Goal: Communication & Community: Participate in discussion

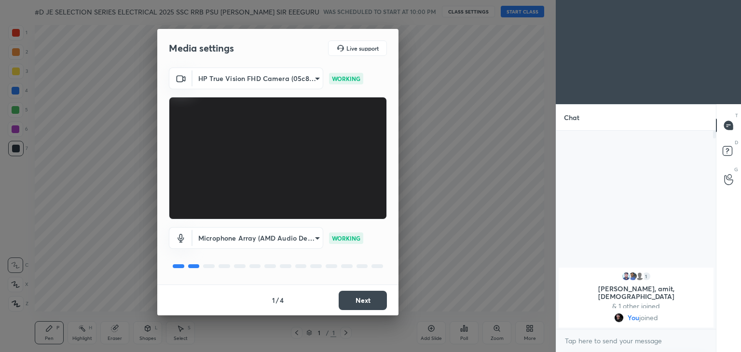
click at [372, 303] on button "Next" at bounding box center [362, 300] width 48 height 19
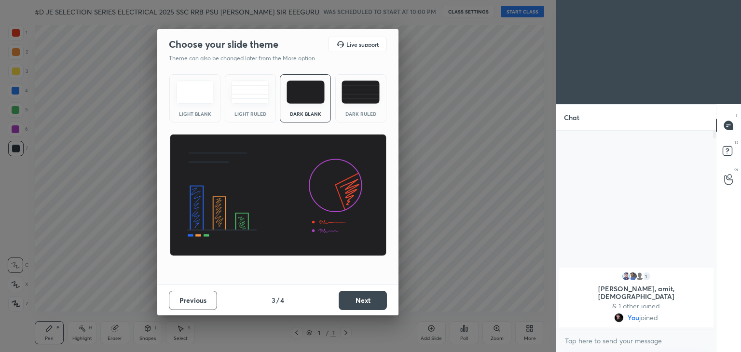
click at [372, 302] on button "Next" at bounding box center [362, 300] width 48 height 19
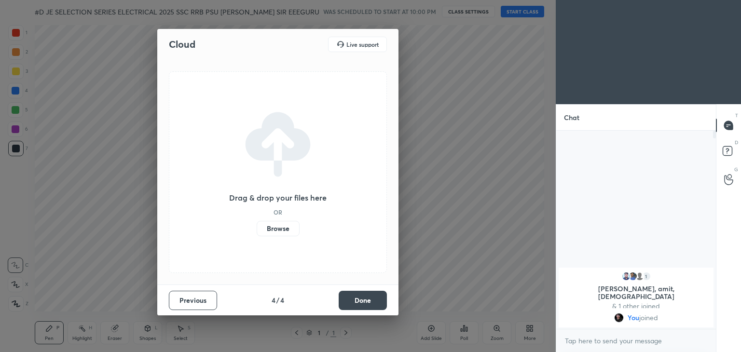
click at [372, 302] on button "Done" at bounding box center [362, 300] width 48 height 19
click at [372, 273] on div "Drag & drop your files here OR Browse" at bounding box center [278, 172] width 218 height 202
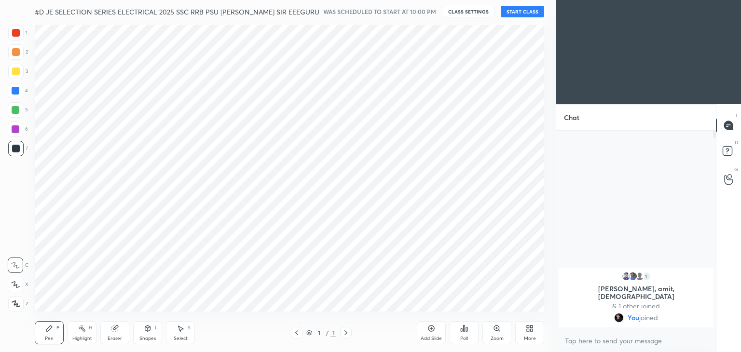
click at [520, 15] on button "START CLASS" at bounding box center [521, 12] width 43 height 12
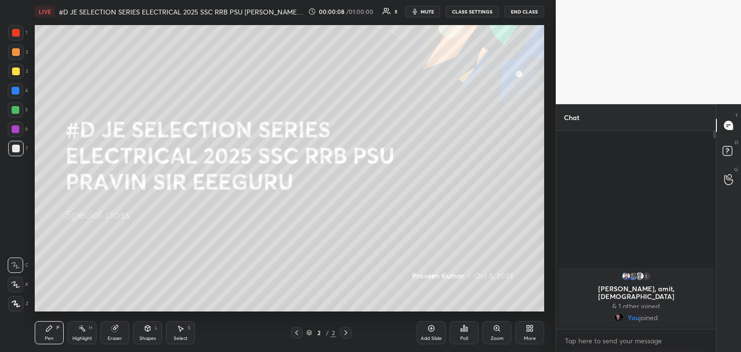
click at [529, 332] on icon at bounding box center [530, 328] width 8 height 8
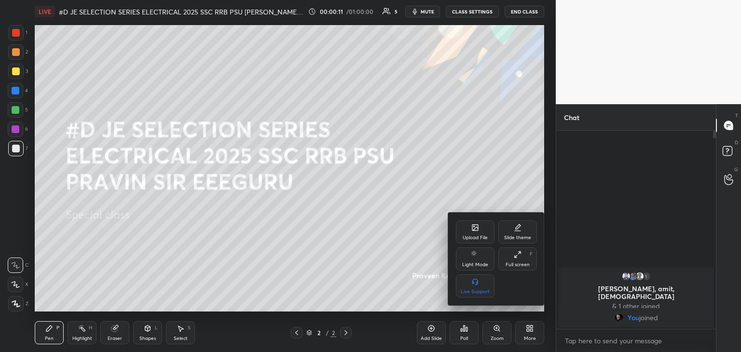
click at [466, 230] on div "Upload File" at bounding box center [475, 231] width 39 height 23
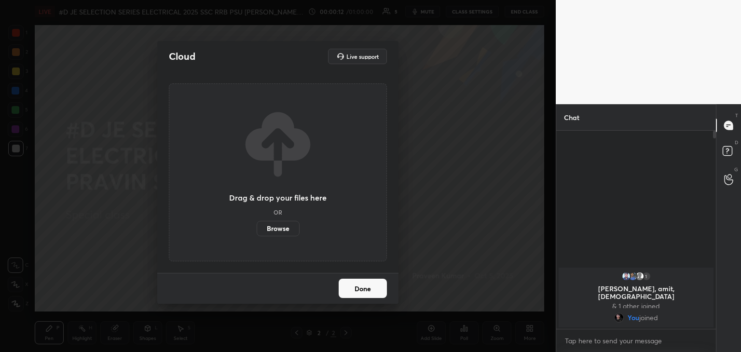
click at [278, 229] on label "Browse" at bounding box center [277, 228] width 43 height 15
click at [256, 229] on input "Browse" at bounding box center [256, 228] width 0 height 15
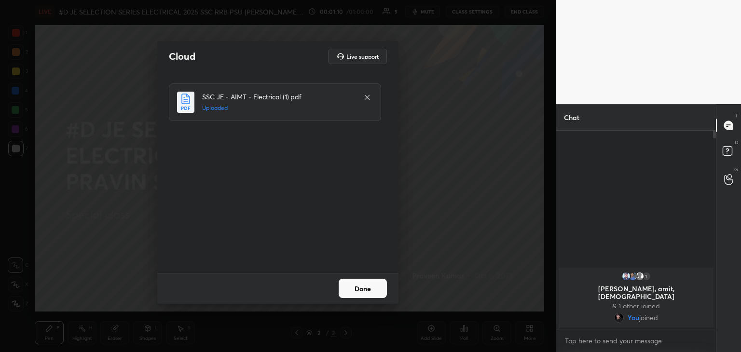
click at [369, 292] on button "Done" at bounding box center [362, 288] width 48 height 19
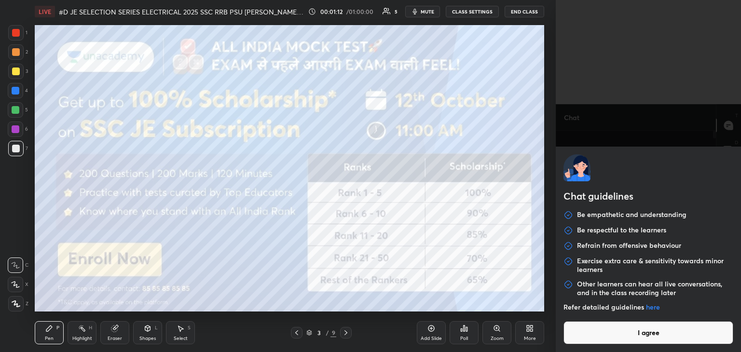
click at [623, 343] on body "1 2 3 4 5 6 7 C X Z C X Z E E Erase all H H LIVE #D JE SELECTION SERIES ELECTRI…" at bounding box center [370, 176] width 741 height 352
click at [631, 331] on button "I agree" at bounding box center [648, 332] width 170 height 23
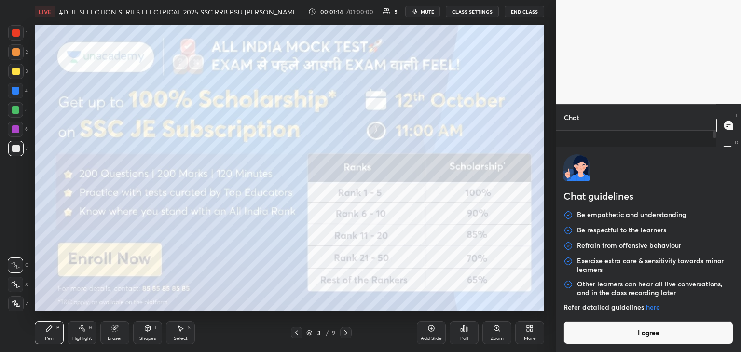
type textarea "x"
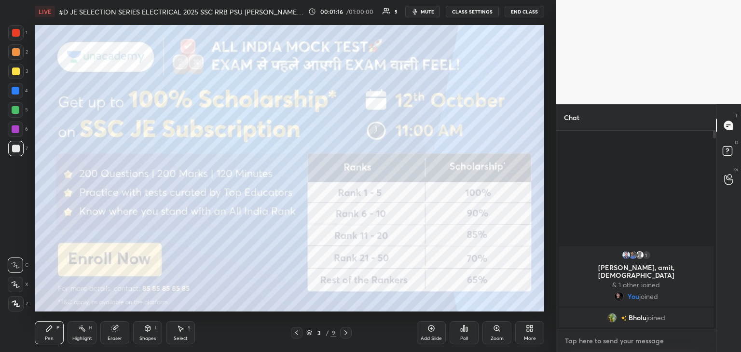
paste textarea "[URL][DOMAIN_NAME]"
type textarea "[URL][DOMAIN_NAME]"
type textarea "x"
type textarea "[URL][DOMAIN_NAME]"
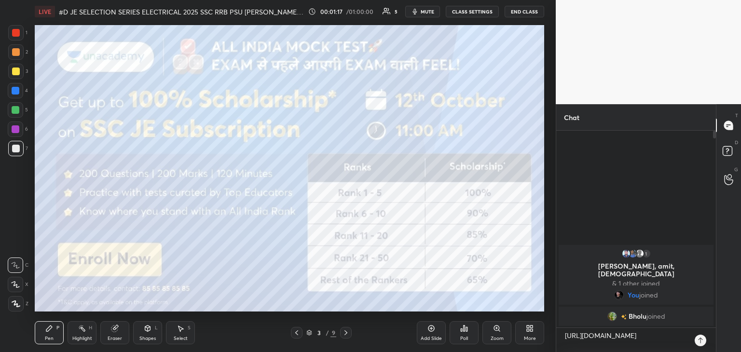
type textarea "x"
click at [700, 341] on icon at bounding box center [700, 340] width 4 height 6
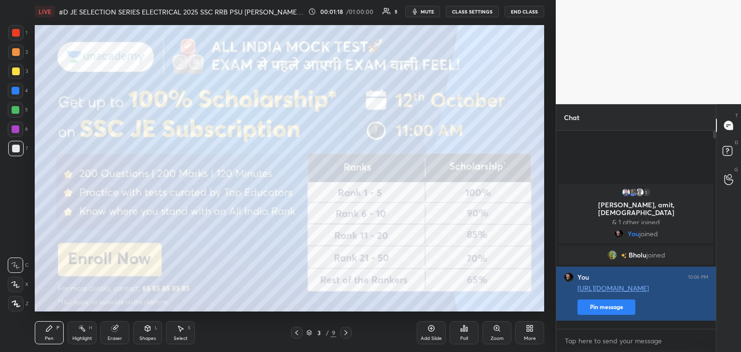
click at [611, 315] on button "Pin message" at bounding box center [606, 306] width 58 height 15
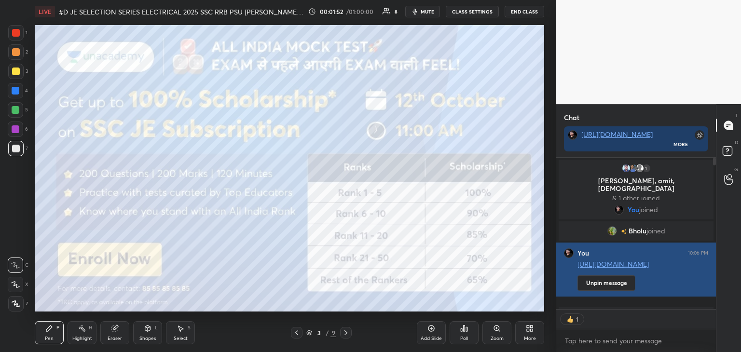
scroll to position [3, 3]
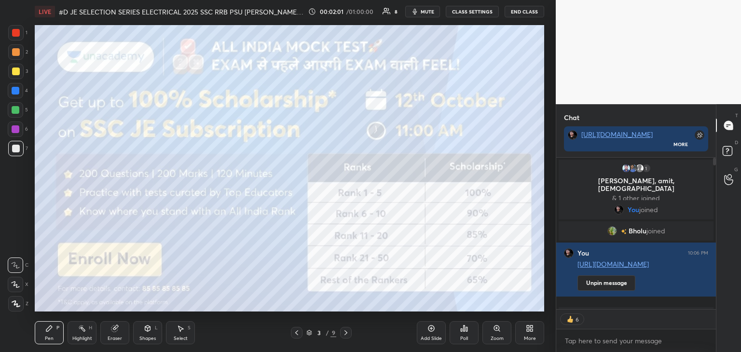
click at [16, 32] on div at bounding box center [16, 33] width 8 height 8
drag, startPoint x: 16, startPoint y: 299, endPoint x: 54, endPoint y: 329, distance: 48.4
click at [19, 306] on div at bounding box center [15, 303] width 15 height 15
click at [56, 330] on div "P" at bounding box center [57, 327] width 3 height 5
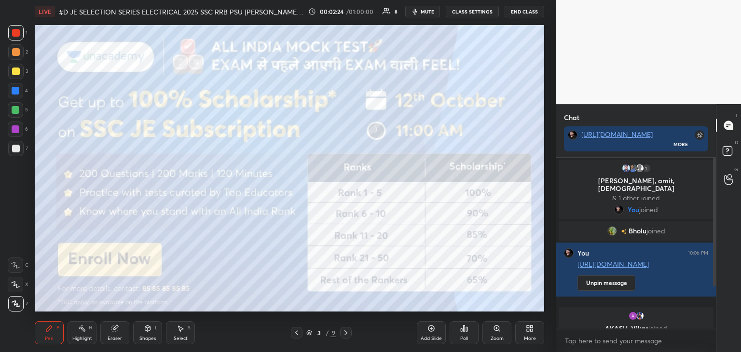
click at [18, 130] on div at bounding box center [16, 129] width 8 height 8
click at [345, 335] on icon at bounding box center [346, 333] width 8 height 8
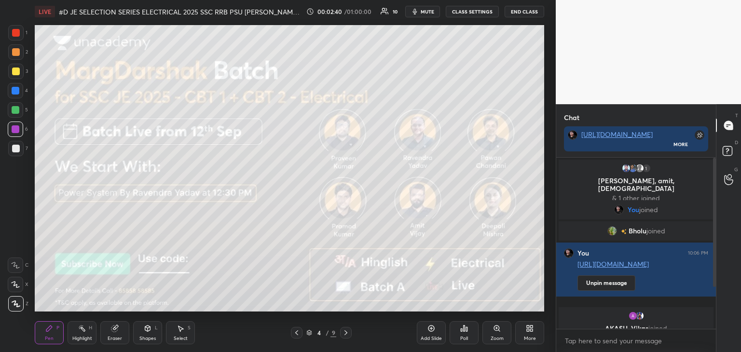
click at [16, 28] on div at bounding box center [15, 32] width 15 height 15
click at [338, 336] on div "4 / 9" at bounding box center [321, 333] width 61 height 12
click at [349, 334] on icon at bounding box center [346, 333] width 8 height 8
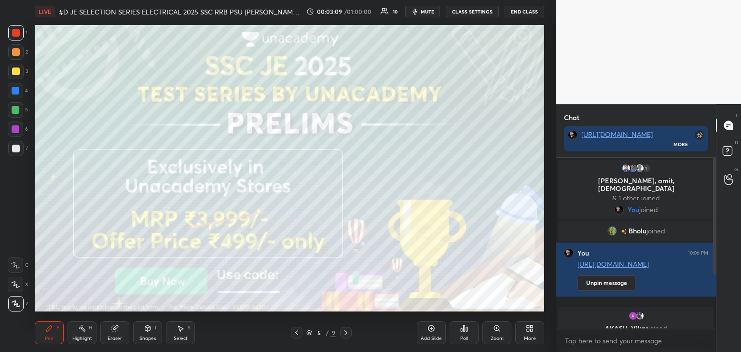
click at [351, 331] on div at bounding box center [346, 333] width 12 height 12
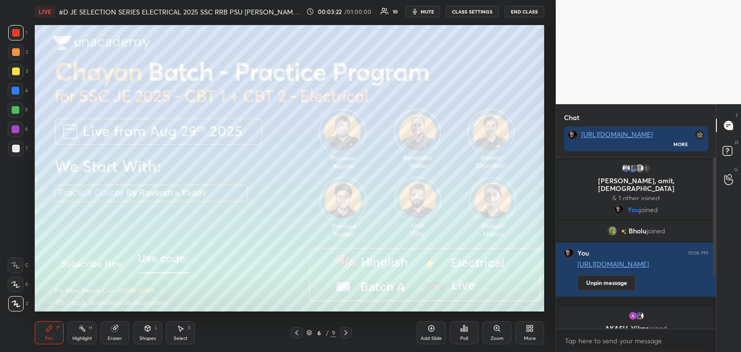
click at [342, 336] on icon at bounding box center [346, 333] width 8 height 8
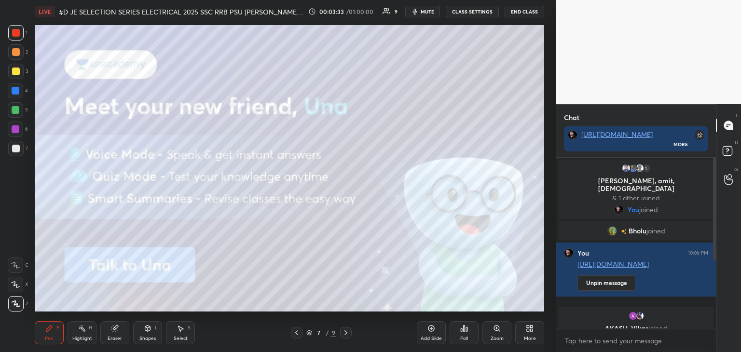
click at [348, 331] on icon at bounding box center [346, 333] width 8 height 8
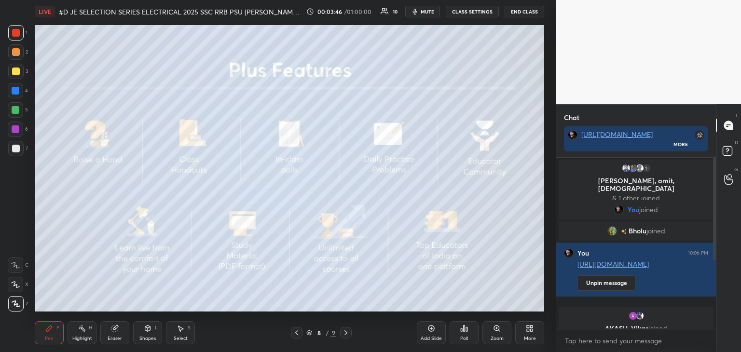
click at [346, 335] on icon at bounding box center [346, 333] width 8 height 8
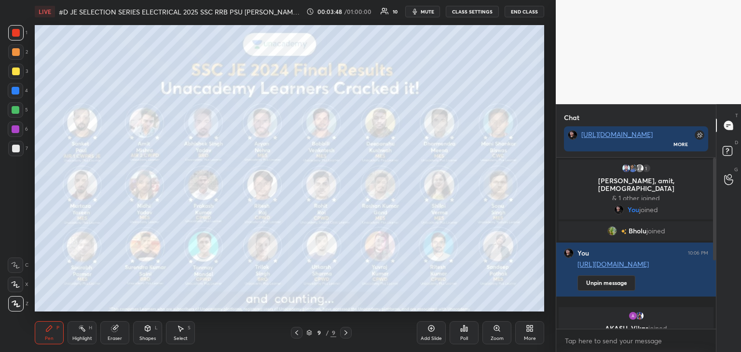
click at [15, 89] on div at bounding box center [16, 91] width 8 height 8
click at [13, 112] on div at bounding box center [16, 110] width 8 height 8
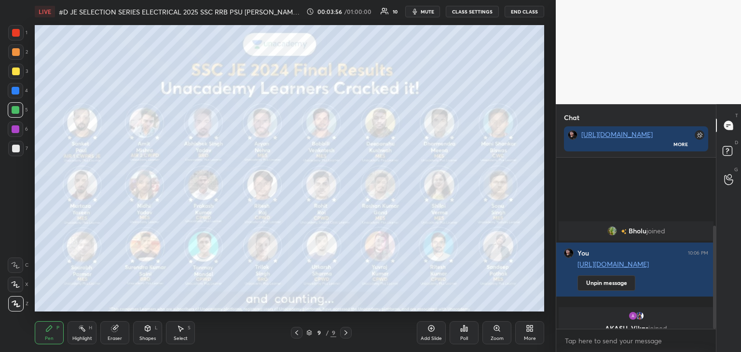
scroll to position [113, 0]
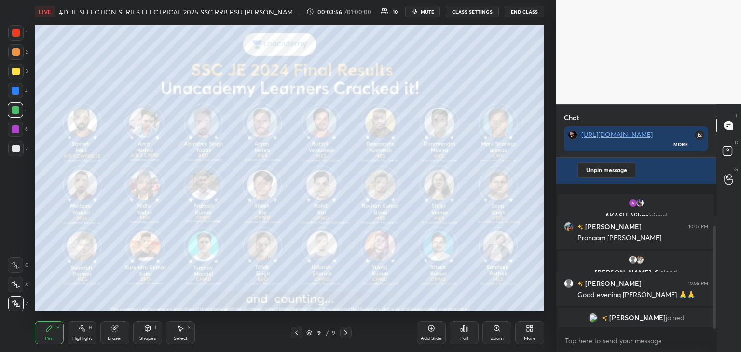
drag, startPoint x: 715, startPoint y: 255, endPoint x: 717, endPoint y: 300, distance: 44.9
click at [717, 301] on div "Chat [URL][DOMAIN_NAME] More Bholu joined You 10:06 PM [URL][DOMAIN_NAME] Unpin…" at bounding box center [647, 228] width 185 height 248
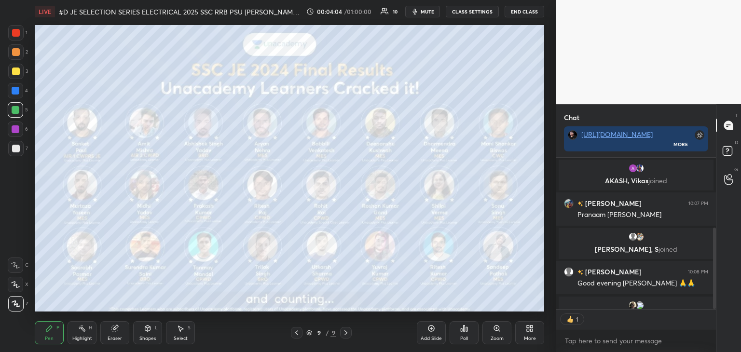
scroll to position [3, 3]
click at [121, 332] on div "Eraser" at bounding box center [114, 332] width 29 height 23
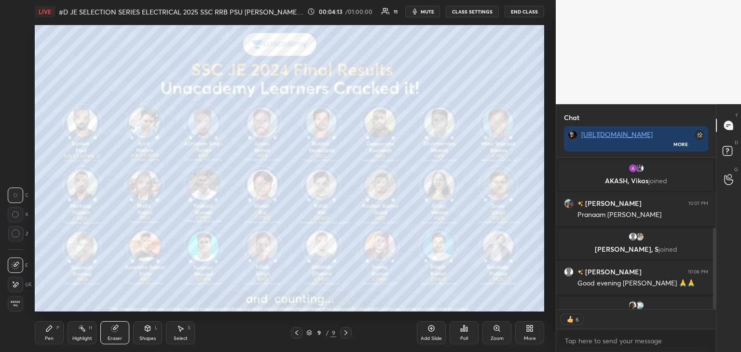
click at [14, 305] on span "Erase all" at bounding box center [15, 303] width 14 height 7
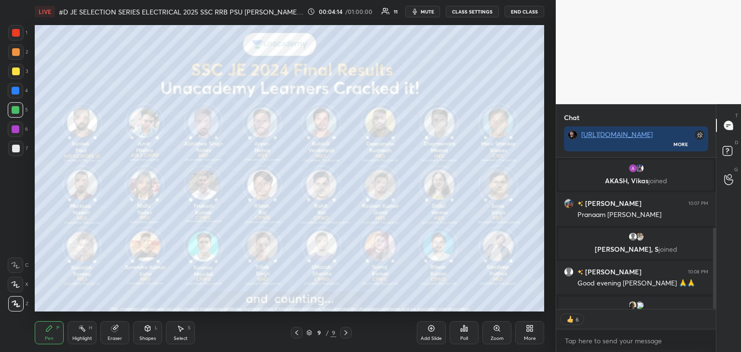
click at [40, 329] on div "Pen P" at bounding box center [49, 332] width 29 height 23
click at [16, 37] on div at bounding box center [15, 32] width 15 height 15
type textarea "x"
click at [527, 331] on icon at bounding box center [527, 330] width 2 height 2
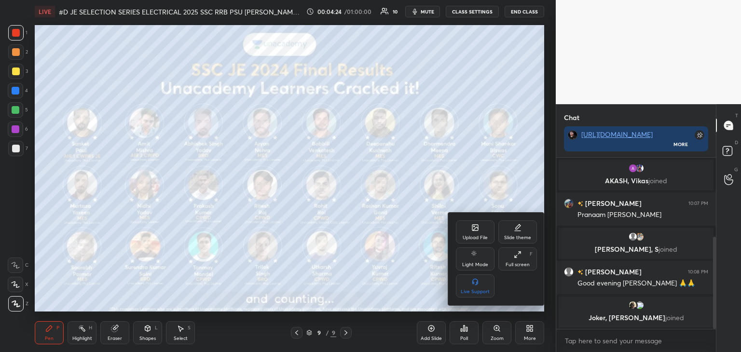
click at [472, 232] on div "Upload File" at bounding box center [475, 231] width 39 height 23
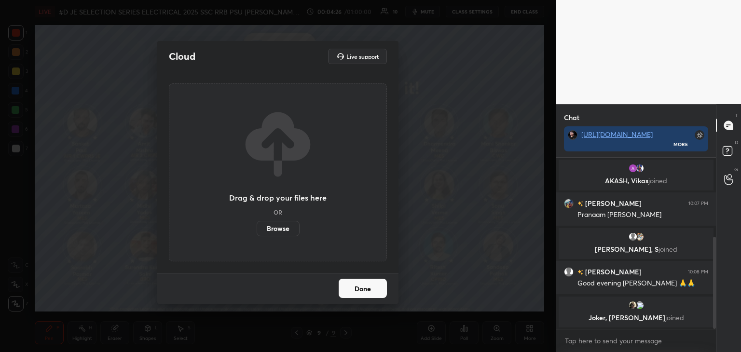
click at [106, 191] on div "Cloud Live support Drag & drop your files here OR Browse Done" at bounding box center [277, 176] width 555 height 352
click at [370, 293] on button "Done" at bounding box center [362, 288] width 48 height 19
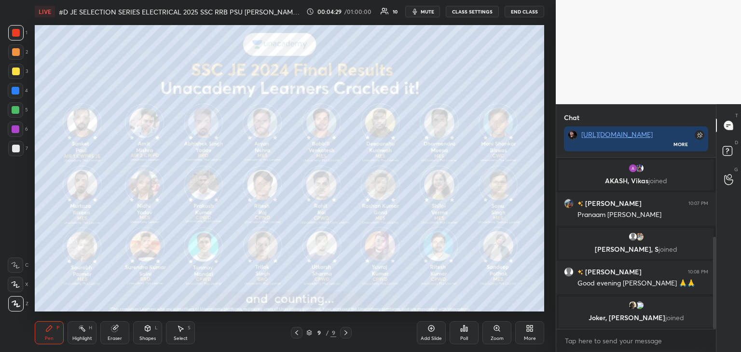
click at [430, 13] on span "mute" at bounding box center [426, 11] width 13 height 7
click at [531, 332] on icon at bounding box center [530, 328] width 8 height 8
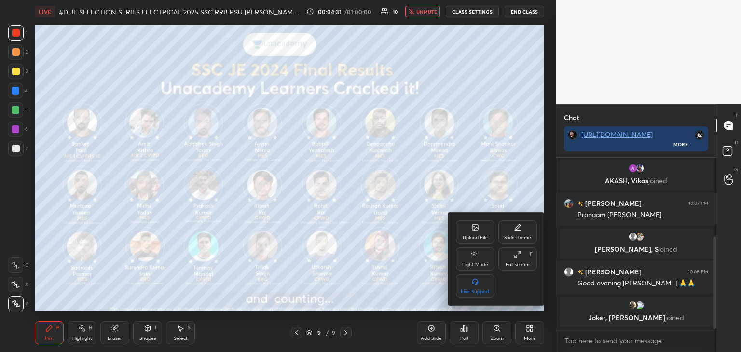
click at [472, 230] on icon at bounding box center [475, 228] width 8 height 8
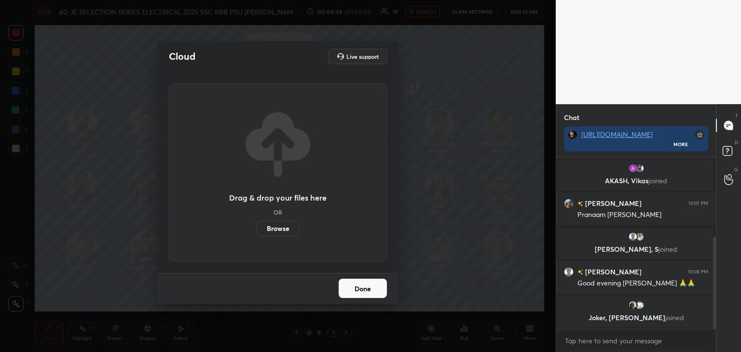
click at [276, 228] on label "Browse" at bounding box center [277, 228] width 43 height 15
click at [256, 228] on input "Browse" at bounding box center [256, 228] width 0 height 15
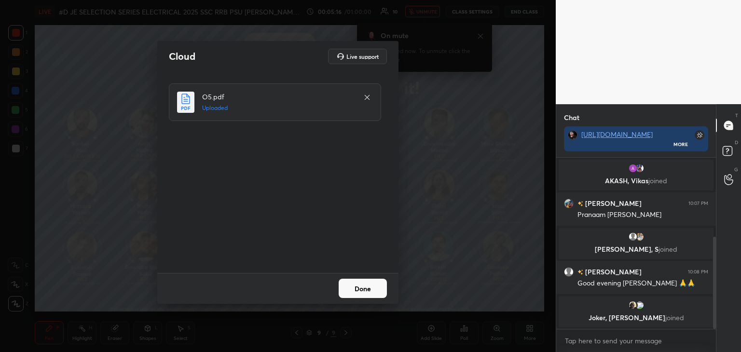
click at [367, 290] on button "Done" at bounding box center [362, 288] width 48 height 19
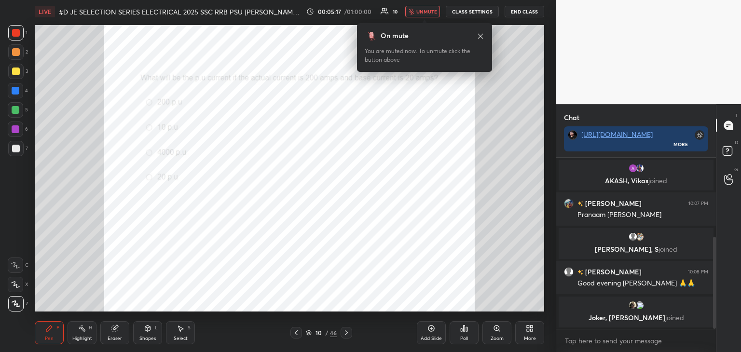
click at [54, 334] on div "Pen P" at bounding box center [49, 332] width 29 height 23
click at [428, 12] on span "unmute" at bounding box center [426, 11] width 21 height 7
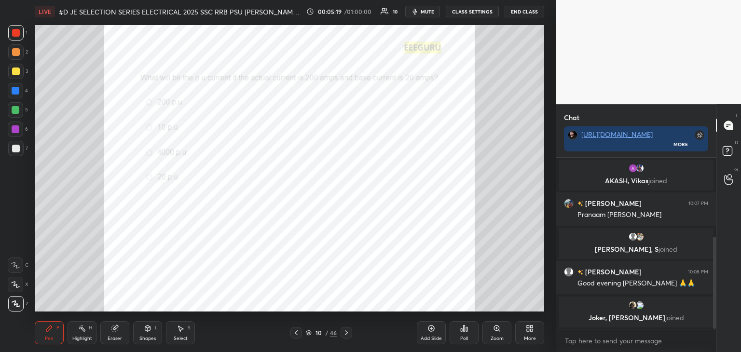
click at [500, 332] on div "Zoom" at bounding box center [496, 332] width 29 height 23
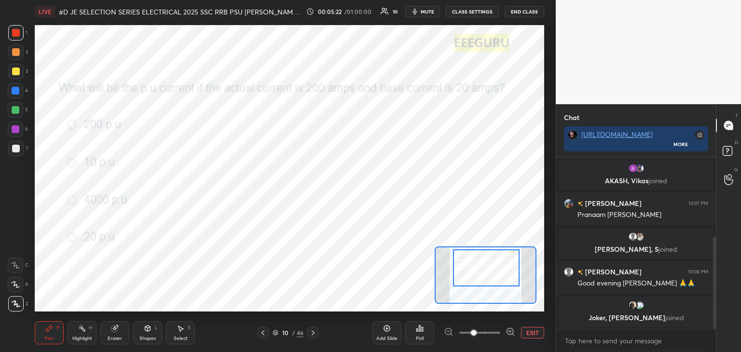
drag, startPoint x: 491, startPoint y: 277, endPoint x: 490, endPoint y: 270, distance: 6.3
click at [492, 270] on div at bounding box center [486, 267] width 67 height 37
click at [421, 336] on div "Poll" at bounding box center [420, 338] width 8 height 5
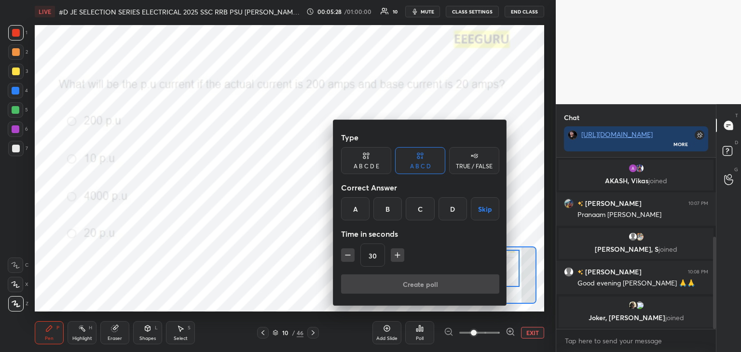
click at [392, 207] on div "B" at bounding box center [387, 208] width 28 height 23
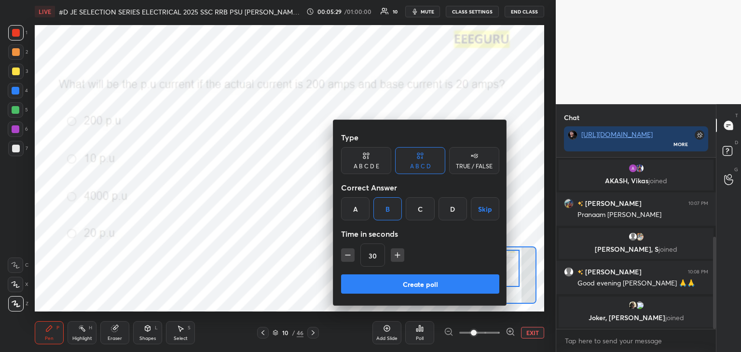
click at [393, 257] on icon "button" at bounding box center [397, 255] width 10 height 10
type input "45"
click at [386, 282] on button "Create poll" at bounding box center [420, 283] width 158 height 19
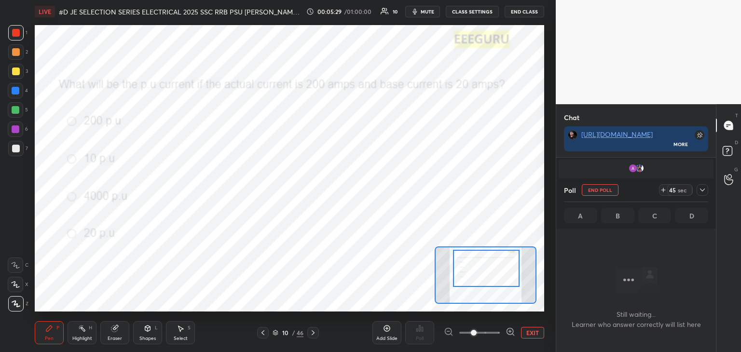
scroll to position [118, 157]
click at [16, 31] on div at bounding box center [16, 33] width 8 height 8
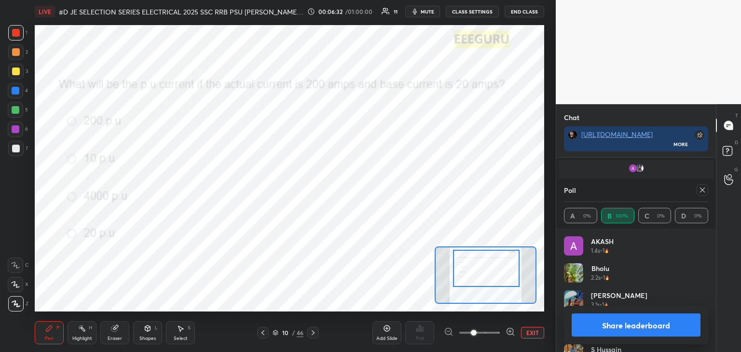
click at [702, 192] on icon at bounding box center [702, 190] width 8 height 8
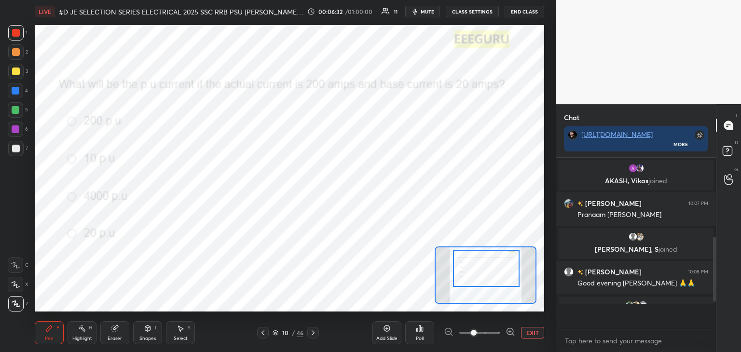
scroll to position [3, 3]
click at [312, 335] on icon at bounding box center [313, 333] width 8 height 8
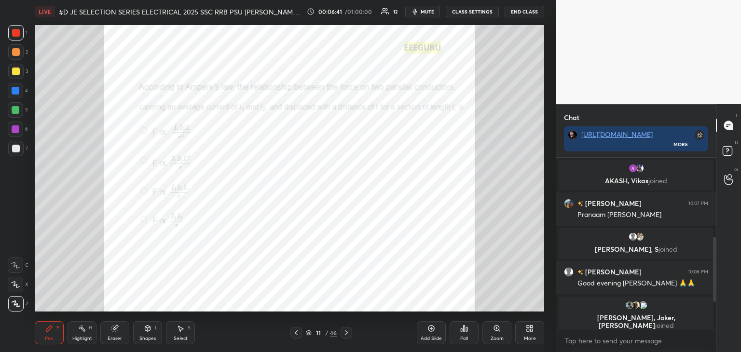
click at [464, 336] on div "Poll" at bounding box center [464, 338] width 8 height 5
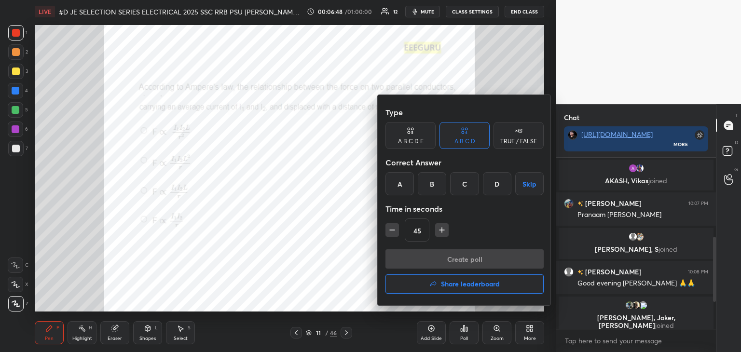
drag, startPoint x: 465, startPoint y: 186, endPoint x: 457, endPoint y: 194, distance: 11.6
click at [464, 188] on div "C" at bounding box center [464, 183] width 28 height 23
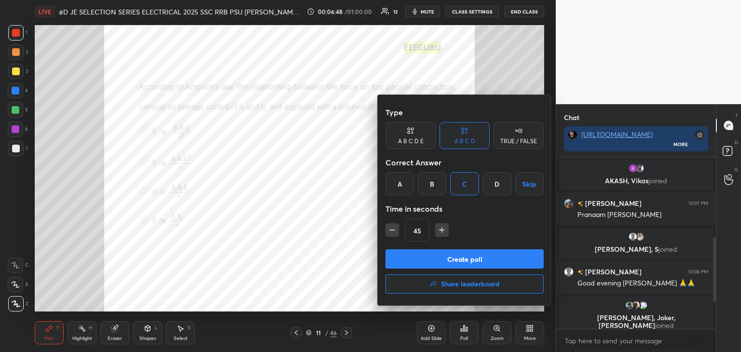
click at [437, 253] on button "Create poll" at bounding box center [464, 258] width 158 height 19
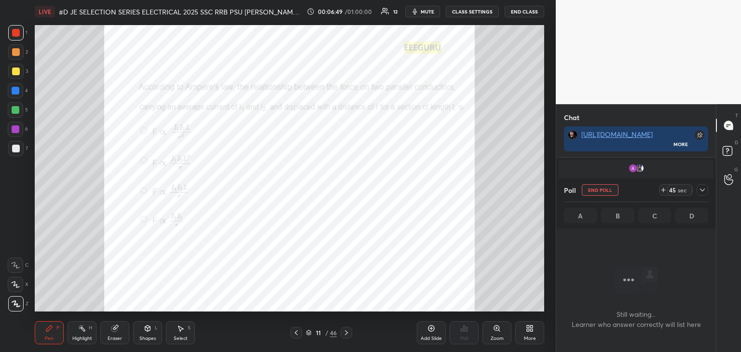
scroll to position [39, 157]
click at [435, 14] on button "mute" at bounding box center [422, 12] width 35 height 12
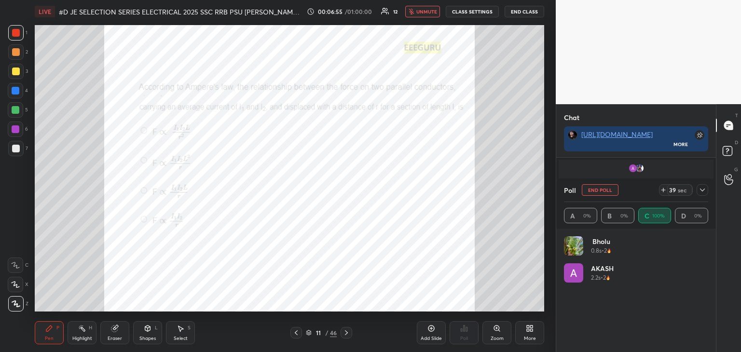
click at [498, 331] on icon at bounding box center [497, 328] width 8 height 8
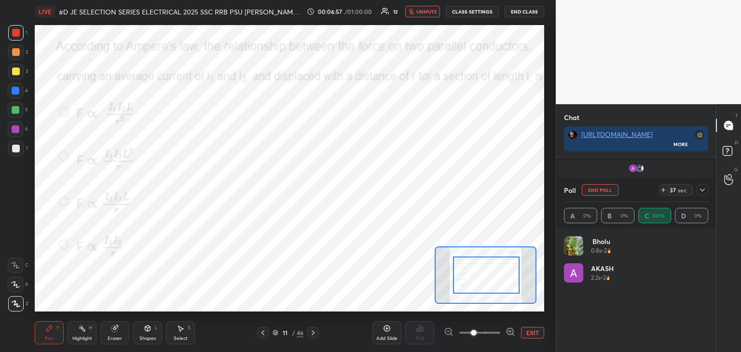
drag, startPoint x: 488, startPoint y: 285, endPoint x: 499, endPoint y: 280, distance: 12.3
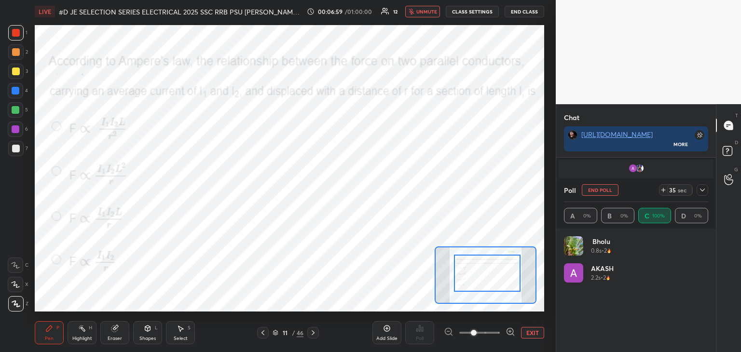
click at [504, 280] on div at bounding box center [487, 273] width 67 height 37
click at [661, 191] on icon at bounding box center [663, 190] width 8 height 8
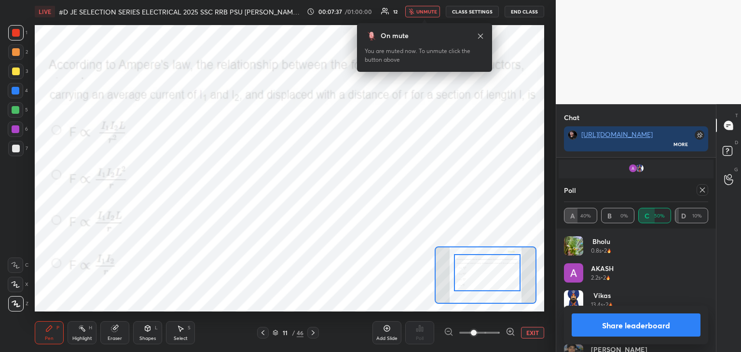
click at [425, 12] on span "unmute" at bounding box center [426, 11] width 21 height 7
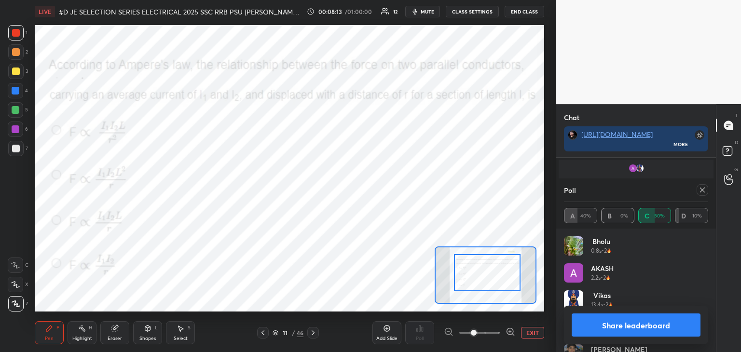
scroll to position [205, 0]
click at [702, 192] on icon at bounding box center [702, 190] width 8 height 8
type textarea "x"
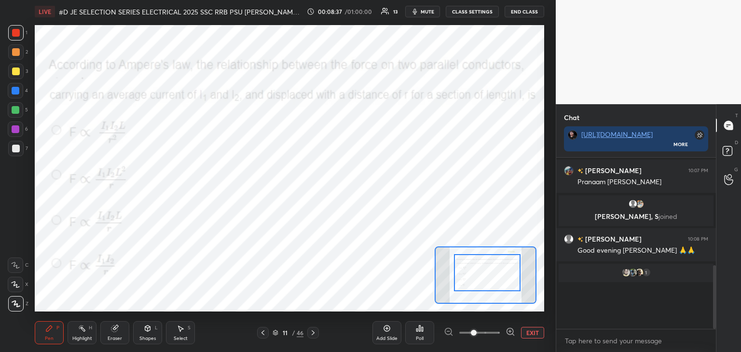
scroll to position [157, 0]
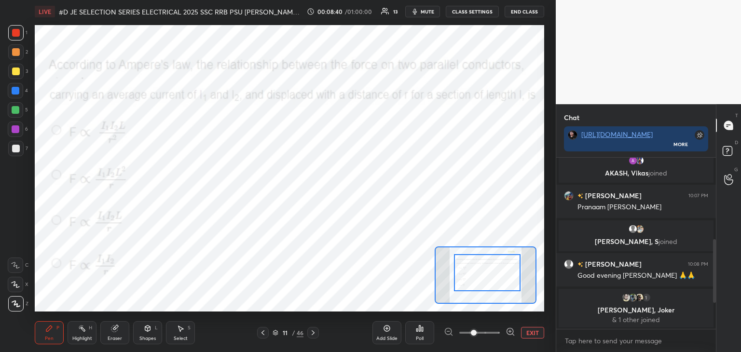
click at [54, 334] on div "Pen P" at bounding box center [49, 332] width 29 height 23
click at [312, 336] on icon at bounding box center [313, 333] width 8 height 8
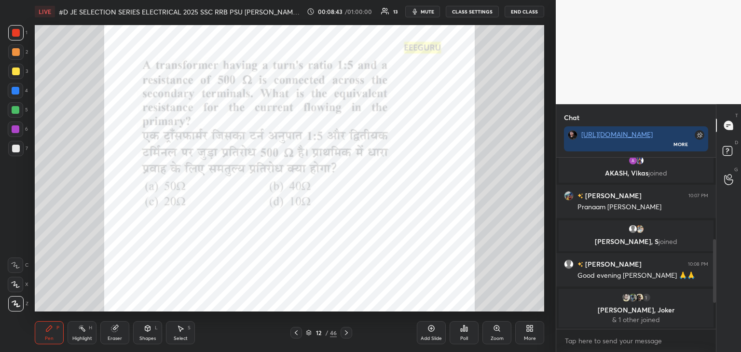
click at [499, 334] on div "Zoom" at bounding box center [496, 332] width 29 height 23
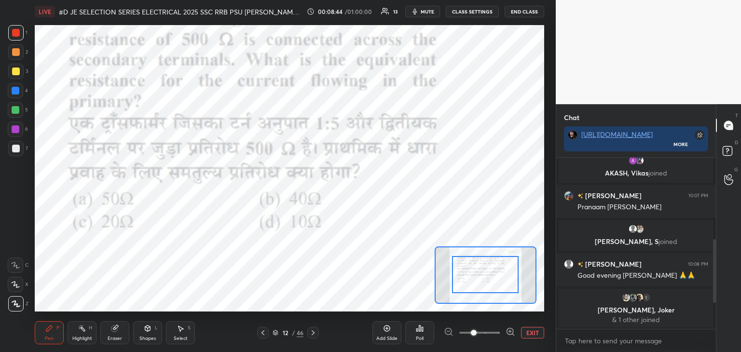
drag, startPoint x: 490, startPoint y: 283, endPoint x: 493, endPoint y: 274, distance: 9.1
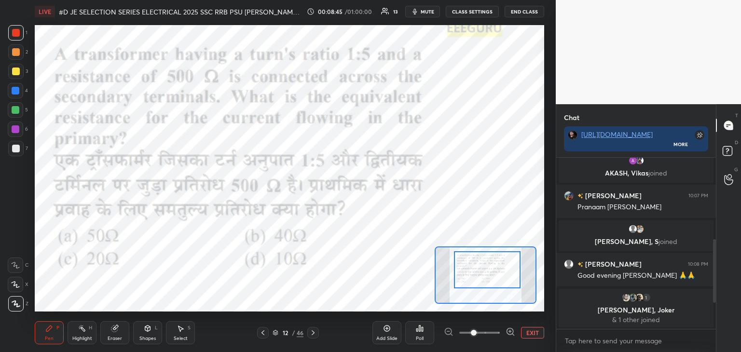
drag, startPoint x: 496, startPoint y: 280, endPoint x: 498, endPoint y: 275, distance: 5.2
click at [498, 275] on div at bounding box center [487, 269] width 67 height 37
click at [427, 336] on div "Poll" at bounding box center [419, 332] width 29 height 23
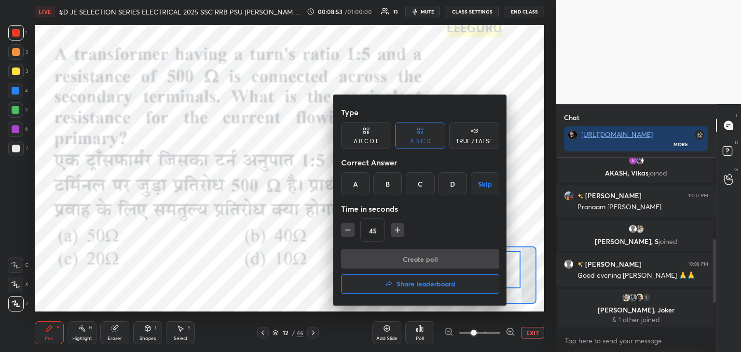
click at [422, 331] on div at bounding box center [370, 176] width 741 height 352
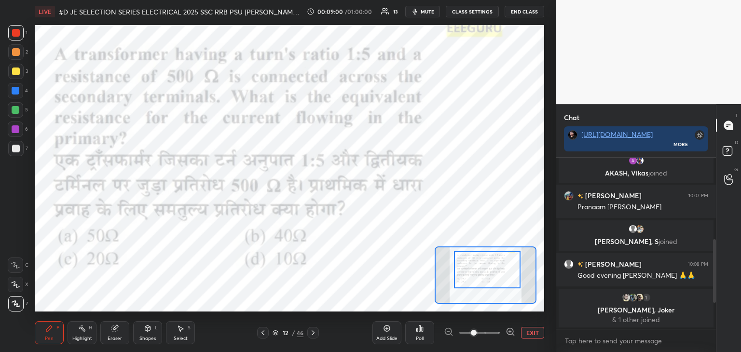
click at [427, 336] on div "Poll" at bounding box center [419, 332] width 29 height 23
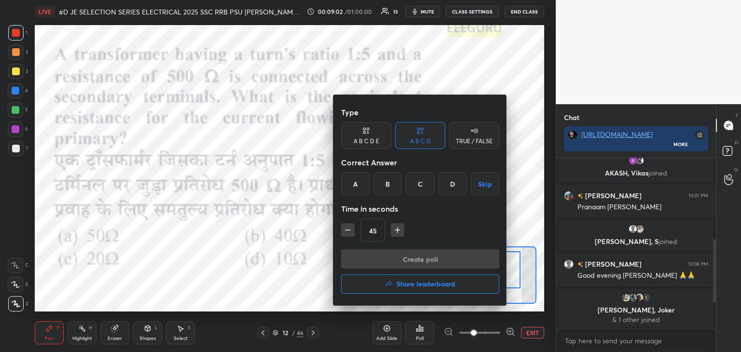
click at [421, 186] on div "C" at bounding box center [419, 183] width 28 height 23
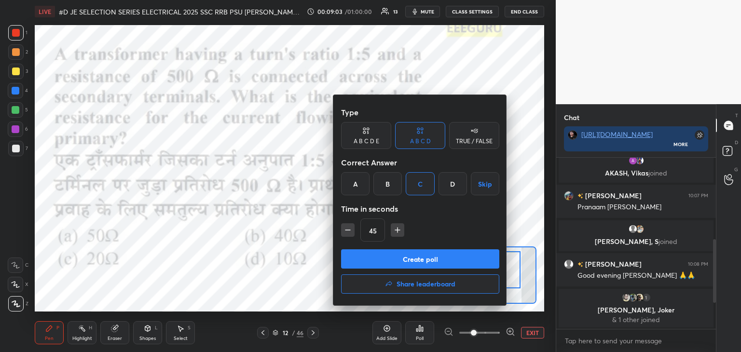
drag, startPoint x: 350, startPoint y: 232, endPoint x: 353, endPoint y: 250, distance: 18.6
click at [349, 233] on icon "button" at bounding box center [348, 230] width 10 height 10
type input "30"
click at [357, 256] on button "Create poll" at bounding box center [420, 258] width 158 height 19
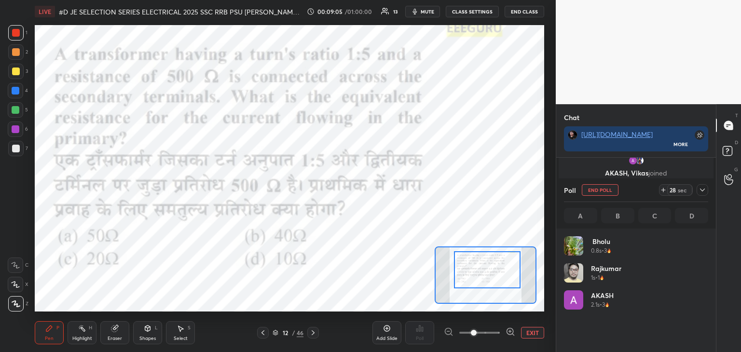
scroll to position [113, 141]
click at [507, 270] on div at bounding box center [485, 274] width 102 height 57
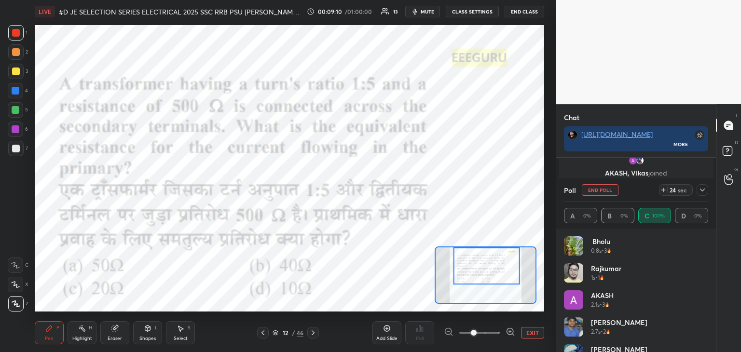
drag, startPoint x: 509, startPoint y: 283, endPoint x: 493, endPoint y: 279, distance: 15.9
click at [493, 279] on div at bounding box center [486, 265] width 67 height 37
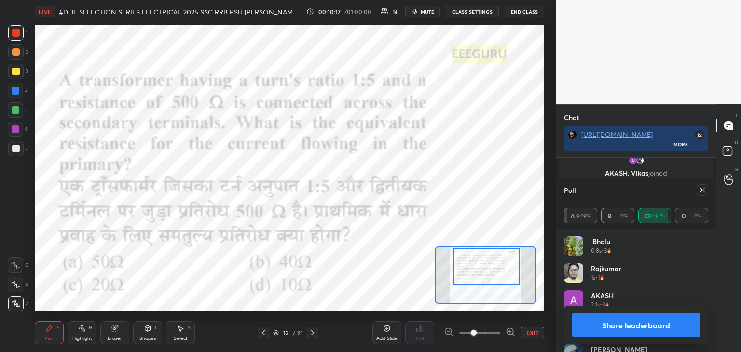
scroll to position [39, 157]
click at [702, 194] on div at bounding box center [702, 190] width 12 height 12
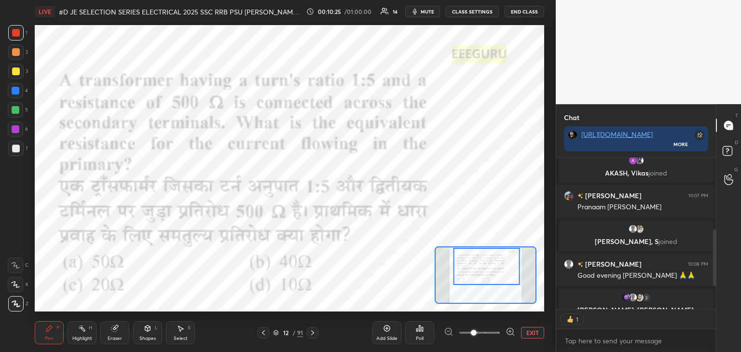
scroll to position [3, 3]
click at [20, 131] on div at bounding box center [15, 128] width 15 height 15
click at [312, 336] on icon at bounding box center [313, 333] width 8 height 8
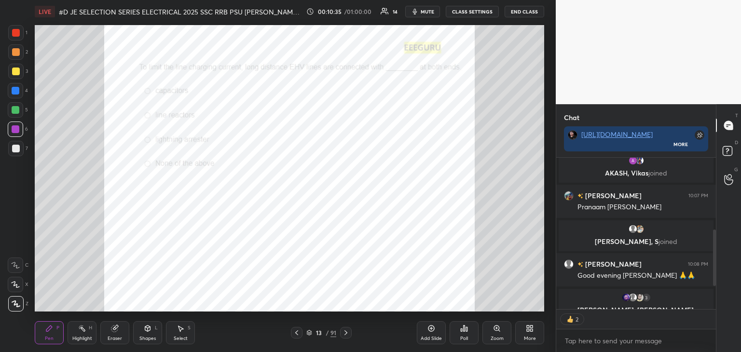
type textarea "x"
click at [507, 335] on div "Zoom" at bounding box center [496, 332] width 29 height 23
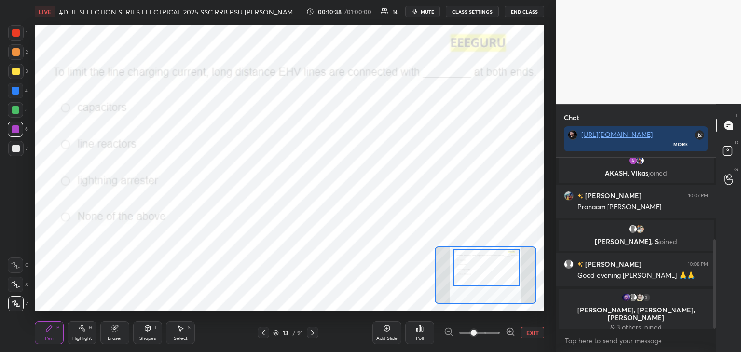
click at [499, 283] on div at bounding box center [486, 267] width 67 height 37
click at [423, 334] on div "Poll" at bounding box center [419, 332] width 29 height 23
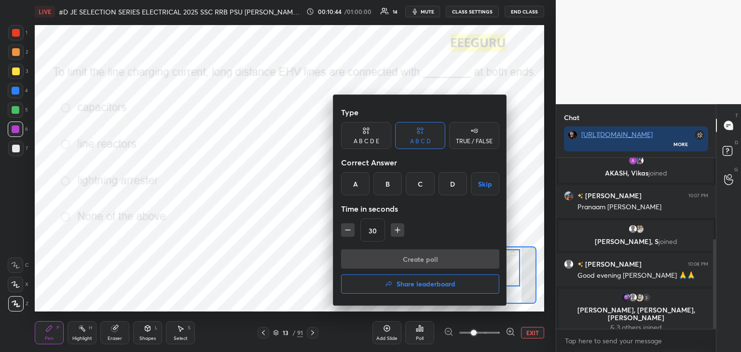
click at [393, 186] on div "B" at bounding box center [387, 183] width 28 height 23
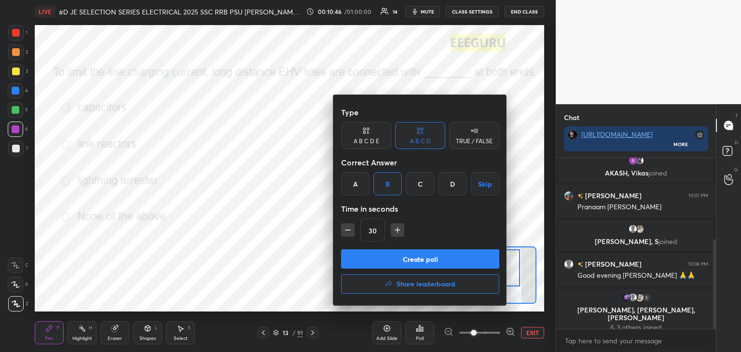
click at [305, 253] on div at bounding box center [370, 176] width 741 height 352
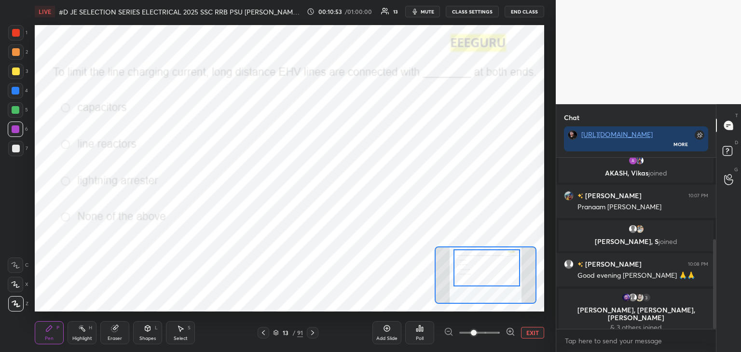
click at [422, 337] on div "Poll" at bounding box center [420, 338] width 8 height 5
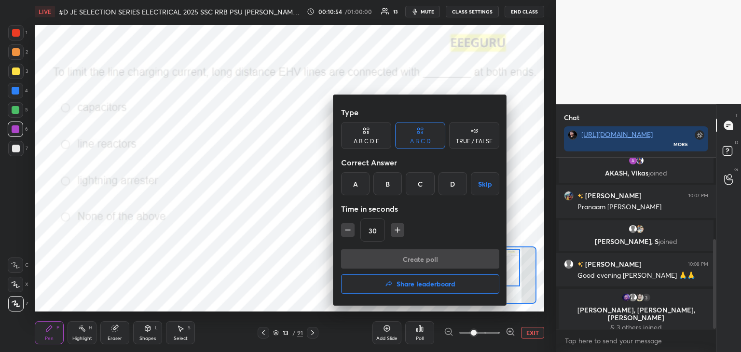
drag, startPoint x: 449, startPoint y: 181, endPoint x: 411, endPoint y: 218, distance: 53.5
click at [450, 183] on div "D" at bounding box center [452, 183] width 28 height 23
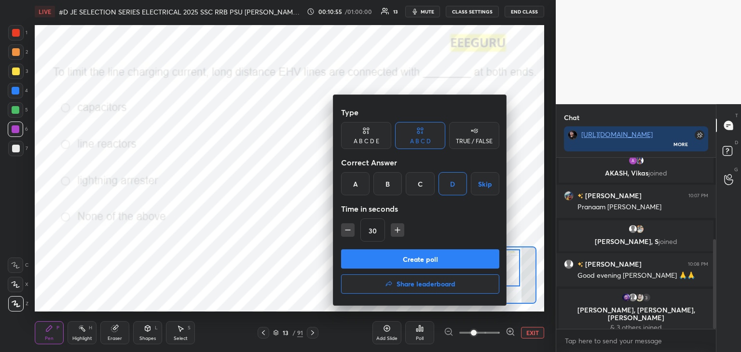
click at [395, 233] on icon "button" at bounding box center [397, 230] width 10 height 10
type input "45"
click at [390, 258] on button "Create poll" at bounding box center [420, 258] width 158 height 19
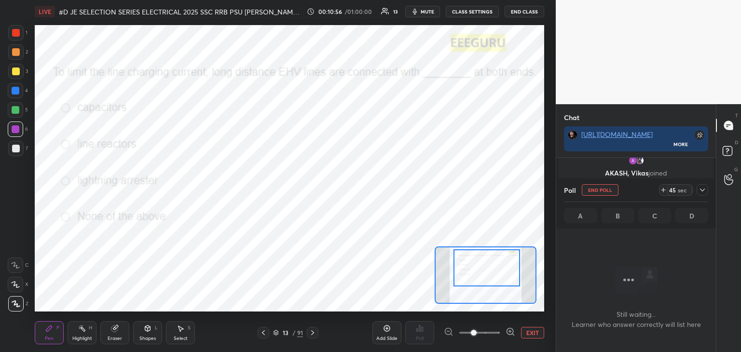
scroll to position [3, 3]
click at [595, 193] on button "End Poll" at bounding box center [599, 190] width 37 height 12
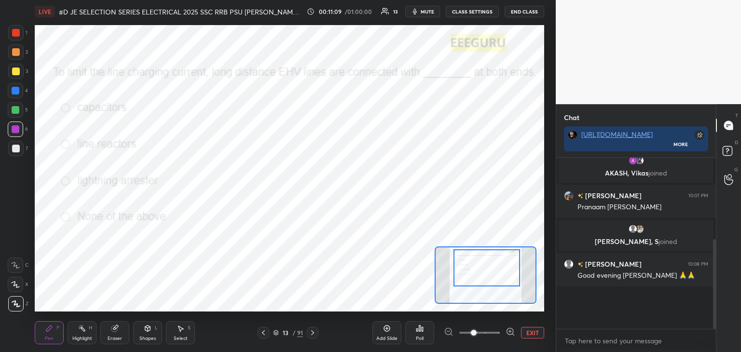
scroll to position [54, 157]
click at [429, 329] on div "Poll" at bounding box center [419, 332] width 29 height 23
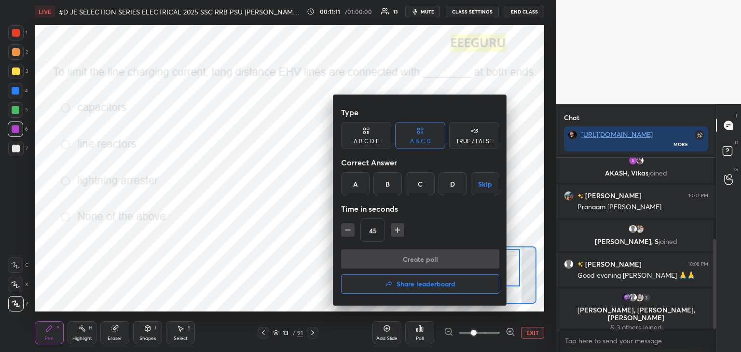
click at [388, 186] on div "B" at bounding box center [387, 183] width 28 height 23
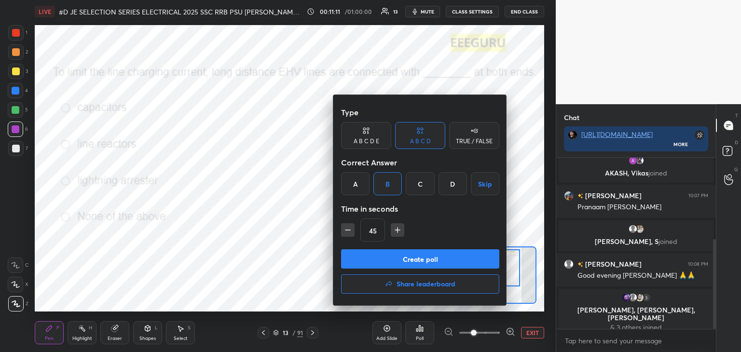
click at [372, 257] on button "Create poll" at bounding box center [420, 258] width 158 height 19
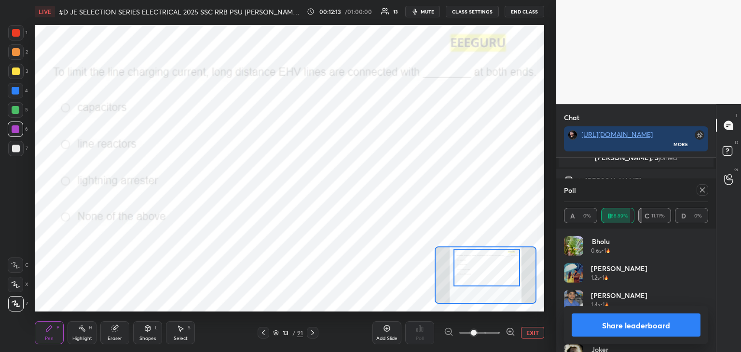
scroll to position [39, 157]
click at [702, 189] on icon at bounding box center [702, 190] width 8 height 8
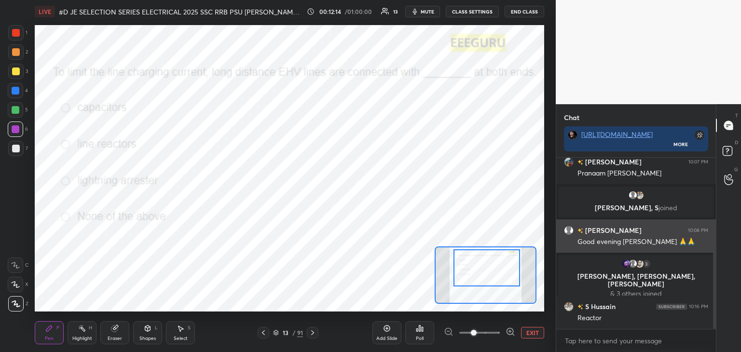
scroll to position [168, 157]
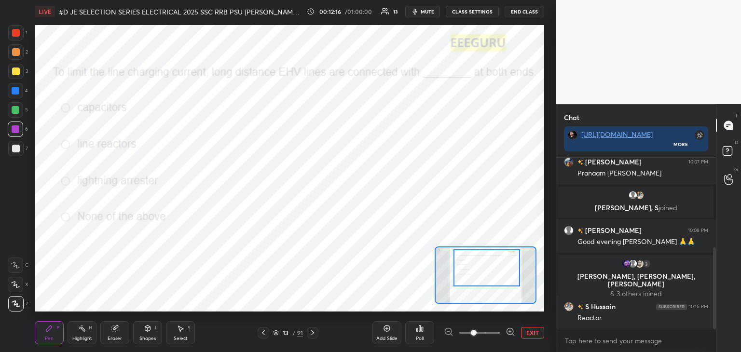
click at [314, 335] on icon at bounding box center [313, 333] width 8 height 8
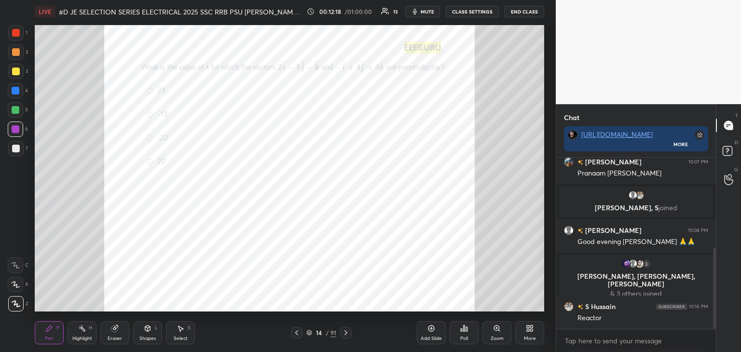
click at [506, 337] on div "Zoom" at bounding box center [496, 332] width 29 height 23
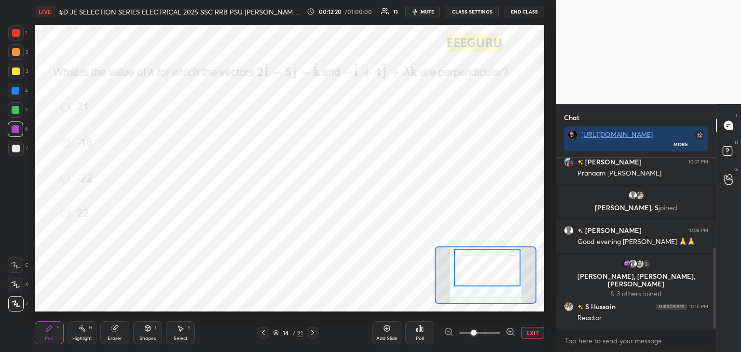
drag, startPoint x: 498, startPoint y: 288, endPoint x: 499, endPoint y: 282, distance: 6.1
click at [499, 282] on div at bounding box center [487, 267] width 67 height 37
click at [12, 33] on div at bounding box center [16, 33] width 8 height 8
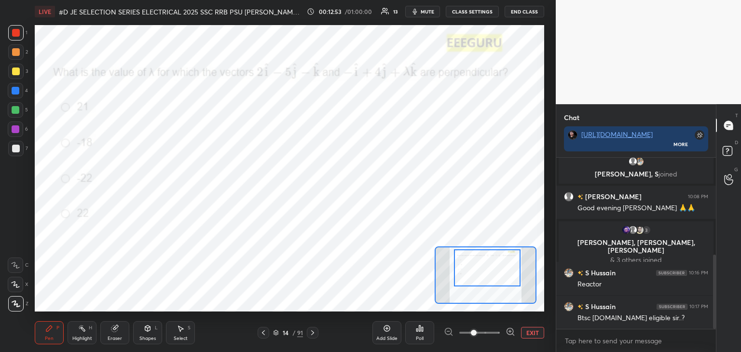
click at [418, 341] on div "Poll" at bounding box center [420, 338] width 8 height 5
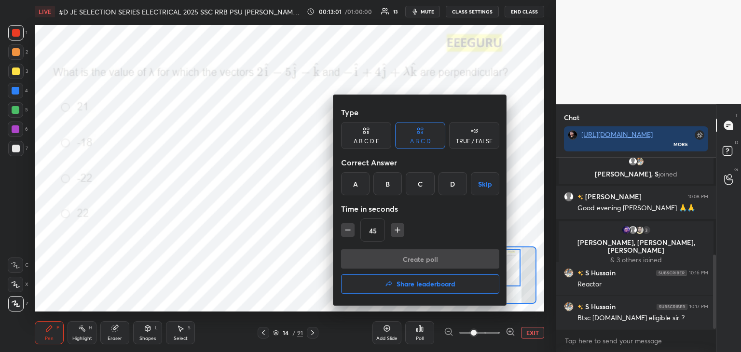
drag, startPoint x: 417, startPoint y: 189, endPoint x: 409, endPoint y: 214, distance: 26.2
click at [417, 189] on div "C" at bounding box center [419, 183] width 28 height 23
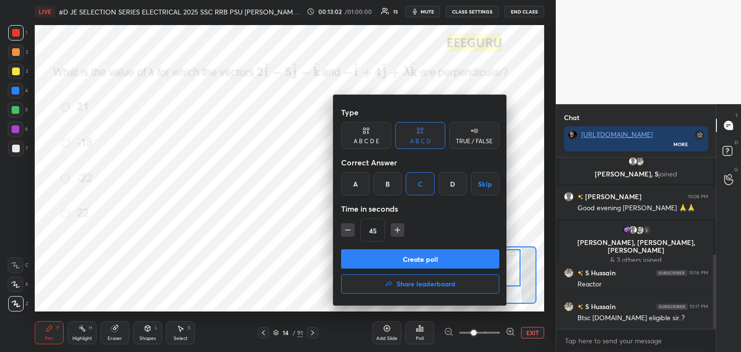
click at [400, 255] on button "Create poll" at bounding box center [420, 258] width 158 height 19
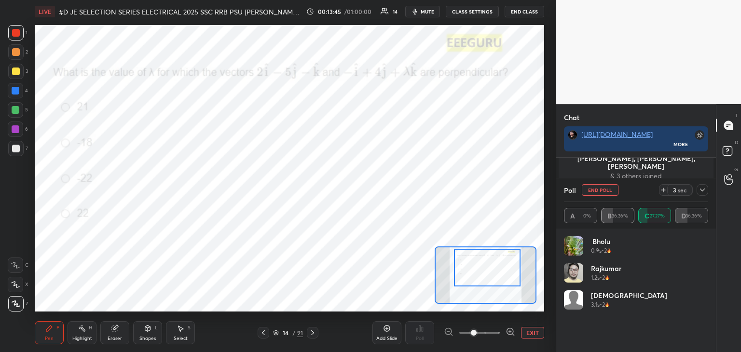
scroll to position [330, 0]
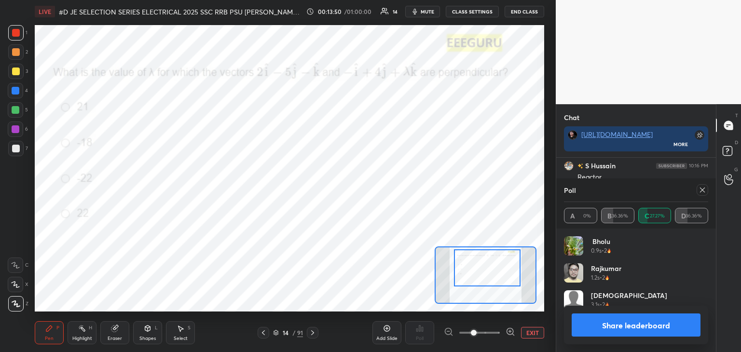
click at [119, 336] on div "Eraser" at bounding box center [115, 338] width 14 height 5
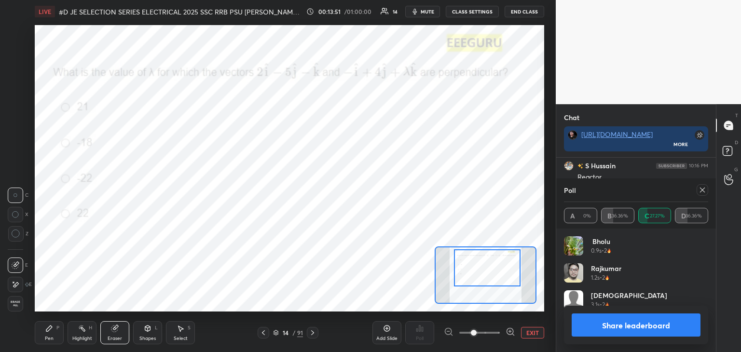
click at [19, 303] on span "Erase all" at bounding box center [15, 303] width 14 height 7
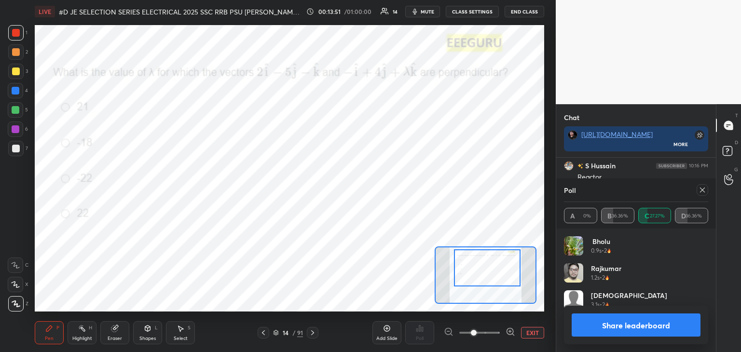
click at [35, 350] on div "Pen P Highlight H Eraser Shapes L Select S 14 / 91 Add Slide Poll EXIT" at bounding box center [289, 332] width 509 height 39
click at [706, 193] on div at bounding box center [702, 190] width 12 height 12
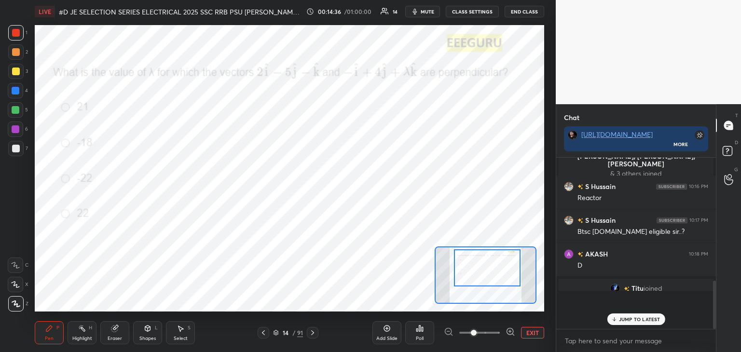
scroll to position [166, 157]
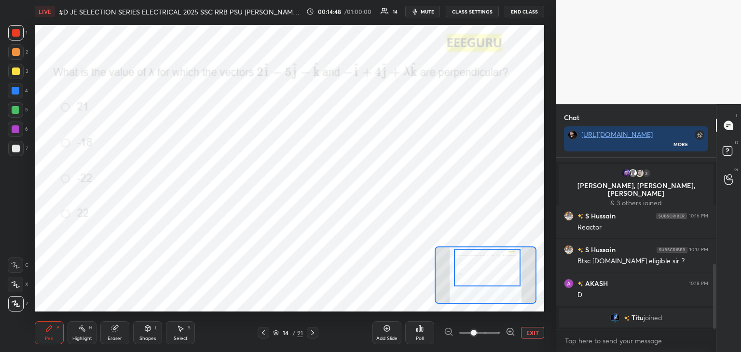
click at [308, 334] on div at bounding box center [313, 333] width 12 height 12
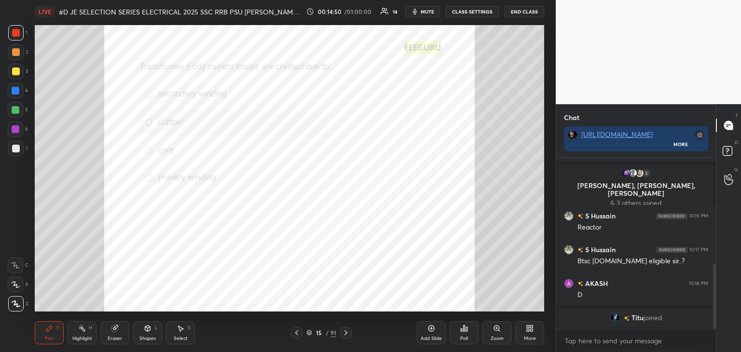
click at [464, 336] on div "Poll" at bounding box center [464, 338] width 8 height 5
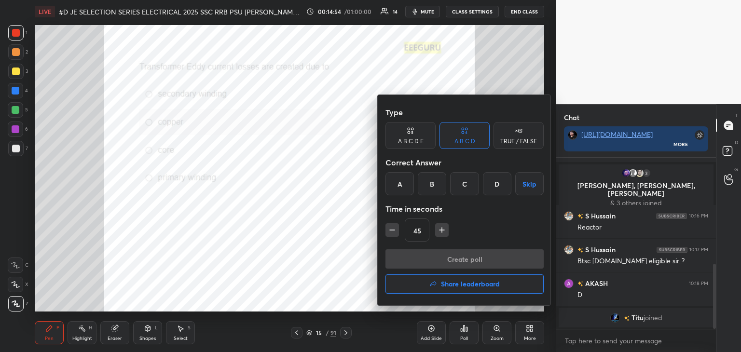
click at [434, 184] on div "B" at bounding box center [432, 183] width 28 height 23
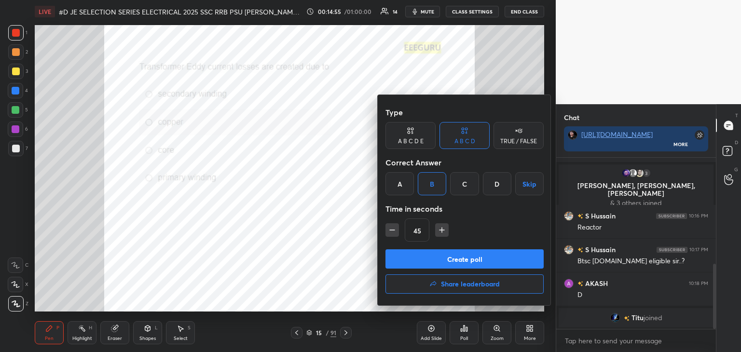
click at [462, 189] on div "C" at bounding box center [464, 183] width 28 height 23
click at [401, 252] on button "Create poll" at bounding box center [464, 258] width 158 height 19
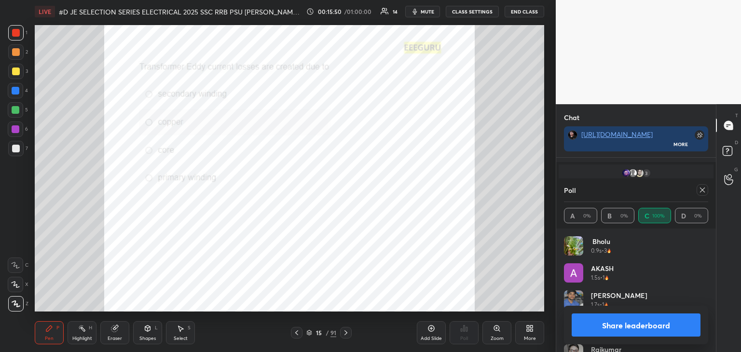
scroll to position [364, 0]
drag, startPoint x: 700, startPoint y: 194, endPoint x: 702, endPoint y: 201, distance: 7.2
click at [700, 193] on div at bounding box center [702, 190] width 12 height 12
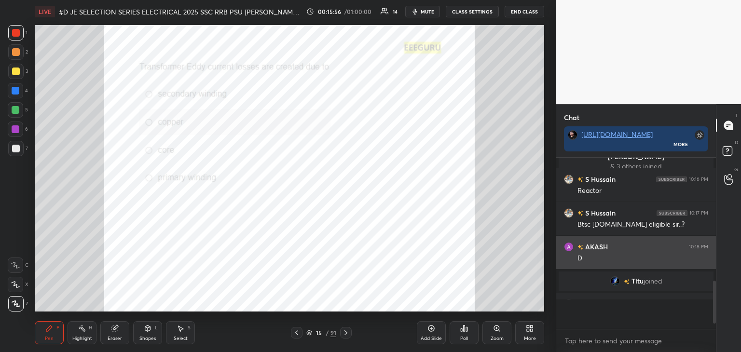
scroll to position [313, 0]
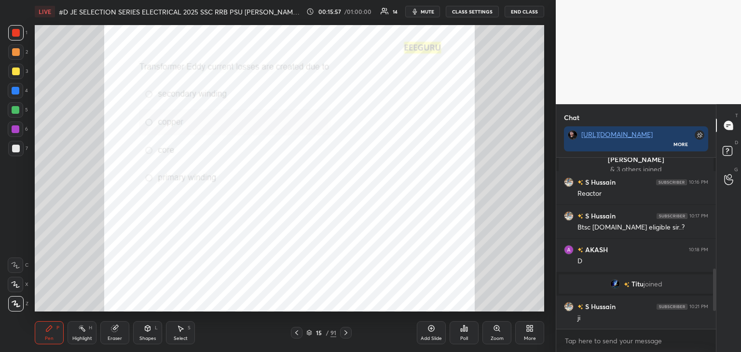
click at [347, 334] on icon at bounding box center [346, 333] width 8 height 8
click at [464, 336] on div "Poll" at bounding box center [464, 338] width 8 height 5
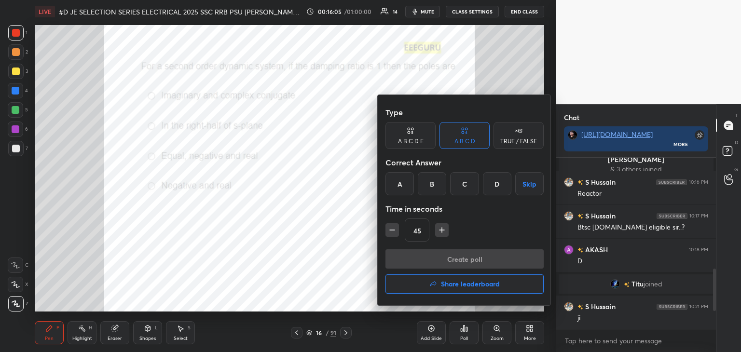
click at [464, 338] on div at bounding box center [370, 176] width 741 height 352
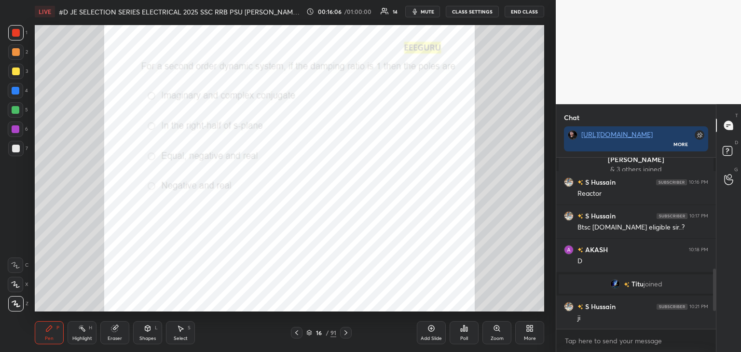
click at [466, 339] on div "Poll" at bounding box center [464, 338] width 8 height 5
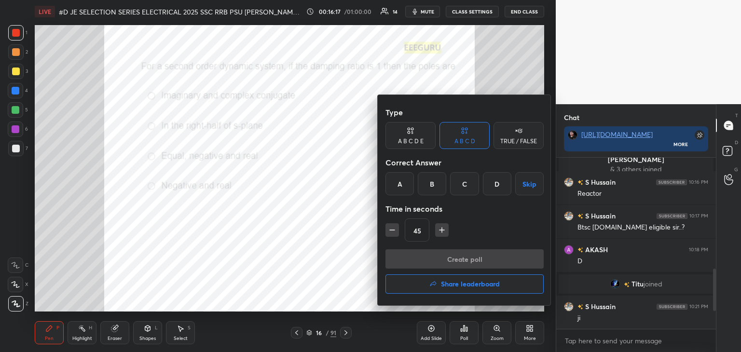
drag, startPoint x: 466, startPoint y: 189, endPoint x: 444, endPoint y: 216, distance: 36.0
click at [466, 189] on div "C" at bounding box center [464, 183] width 28 height 23
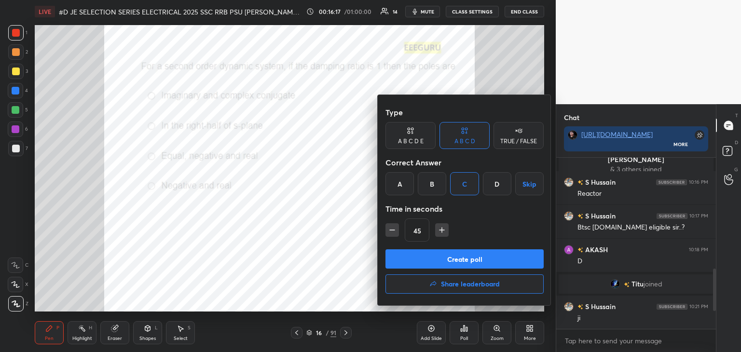
click at [434, 263] on button "Create poll" at bounding box center [464, 258] width 158 height 19
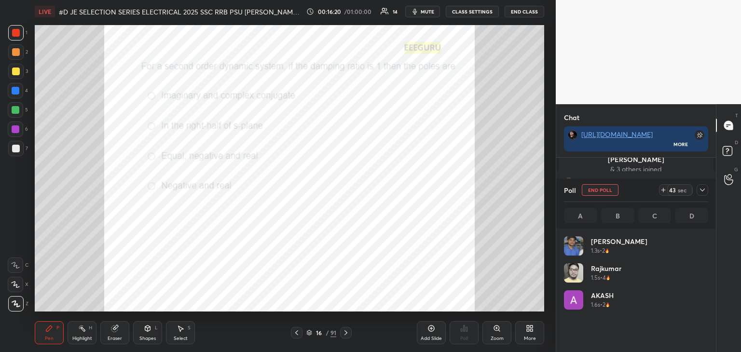
scroll to position [113, 141]
click at [661, 192] on icon at bounding box center [663, 190] width 8 height 8
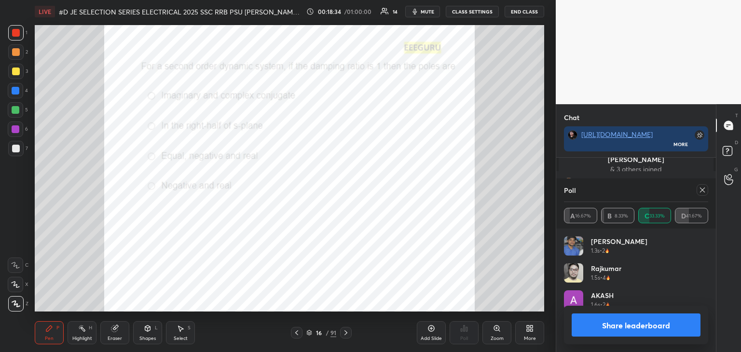
scroll to position [3, 3]
click at [702, 194] on div at bounding box center [702, 190] width 12 height 12
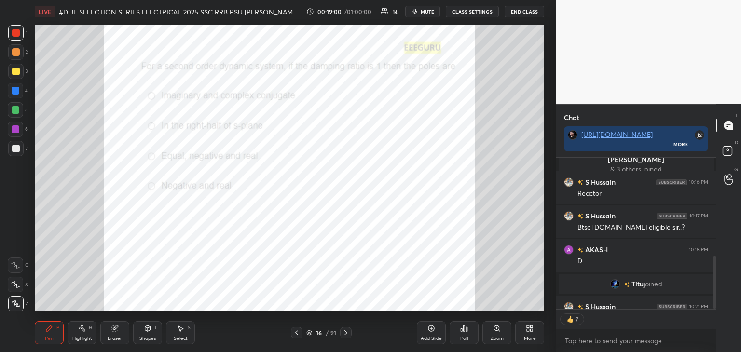
click at [18, 132] on div at bounding box center [15, 128] width 15 height 15
drag, startPoint x: 17, startPoint y: 307, endPoint x: 15, endPoint y: 299, distance: 8.4
click at [17, 307] on icon at bounding box center [16, 303] width 9 height 7
click at [345, 337] on div at bounding box center [346, 333] width 12 height 12
type textarea "x"
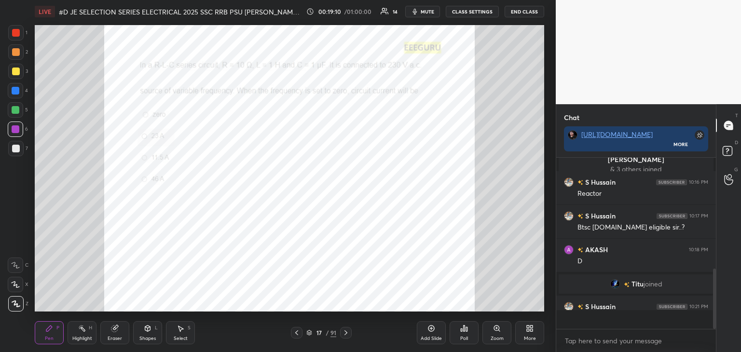
scroll to position [3, 3]
click at [467, 334] on div "Poll" at bounding box center [463, 332] width 29 height 23
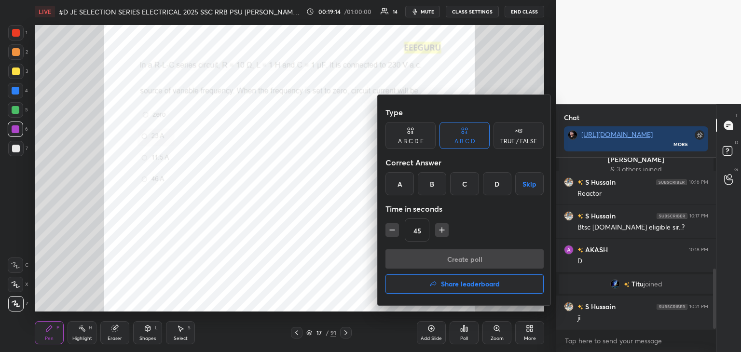
drag, startPoint x: 401, startPoint y: 186, endPoint x: 400, endPoint y: 215, distance: 28.9
click at [401, 186] on div "A" at bounding box center [399, 183] width 28 height 23
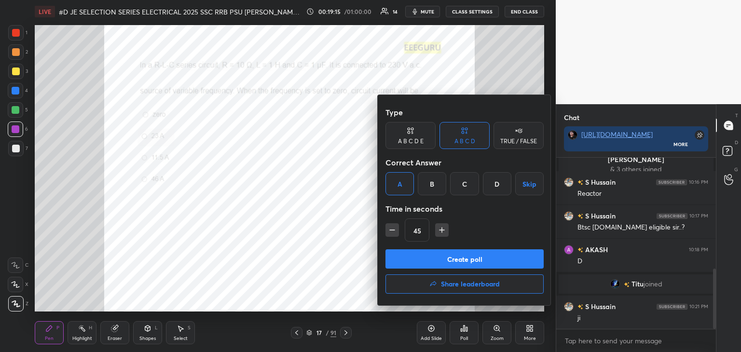
drag, startPoint x: 395, startPoint y: 230, endPoint x: 395, endPoint y: 242, distance: 11.6
click at [395, 230] on icon "button" at bounding box center [392, 230] width 10 height 10
type input "30"
click at [396, 256] on button "Create poll" at bounding box center [464, 258] width 158 height 19
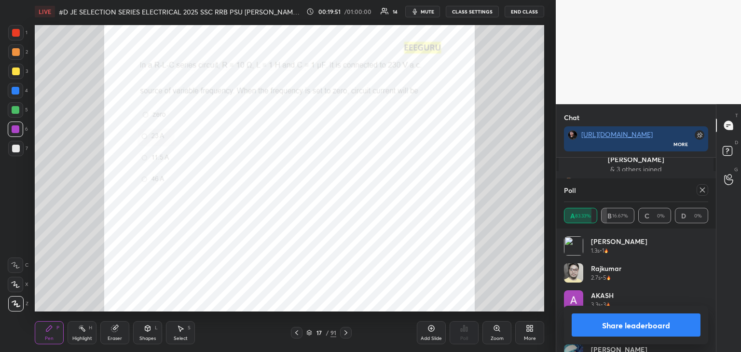
click at [18, 30] on div at bounding box center [16, 33] width 8 height 8
click at [699, 195] on div at bounding box center [702, 190] width 12 height 12
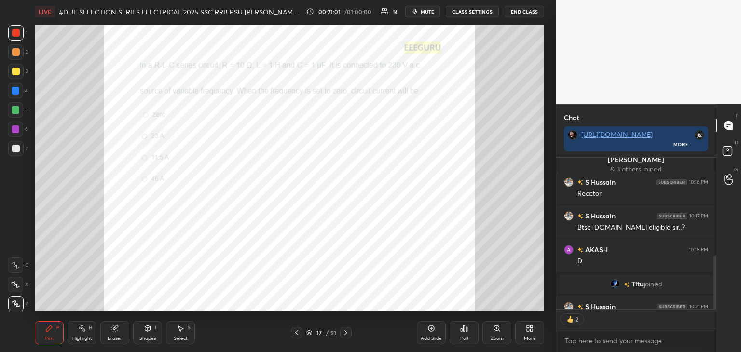
scroll to position [3, 3]
drag, startPoint x: 112, startPoint y: 334, endPoint x: 87, endPoint y: 328, distance: 25.7
click at [112, 333] on div "Eraser" at bounding box center [114, 332] width 29 height 23
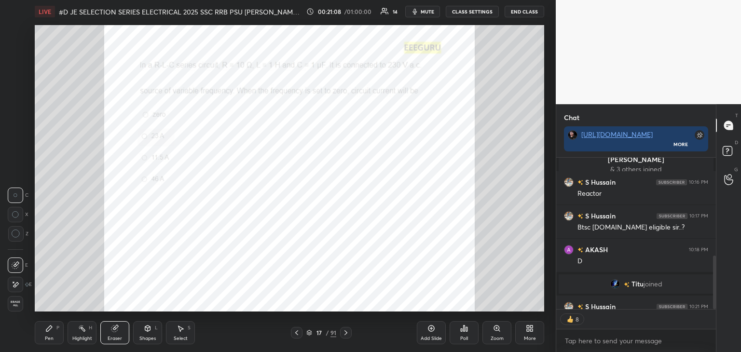
click at [21, 305] on span "Erase all" at bounding box center [15, 303] width 14 height 7
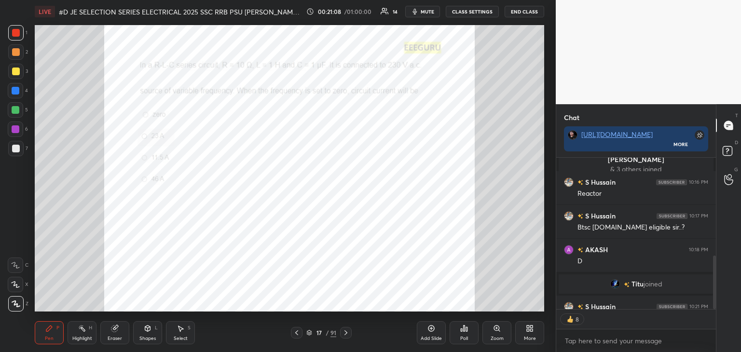
click at [62, 337] on div "Pen P" at bounding box center [49, 332] width 29 height 23
click at [345, 334] on icon at bounding box center [346, 333] width 8 height 8
type textarea "x"
click at [465, 334] on div "Poll" at bounding box center [463, 332] width 29 height 23
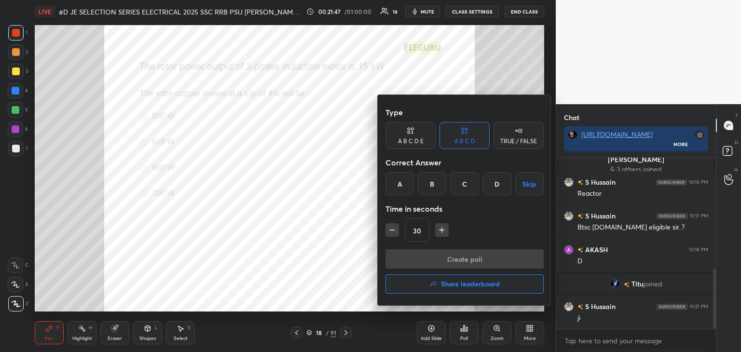
click at [427, 187] on div "B" at bounding box center [432, 183] width 28 height 23
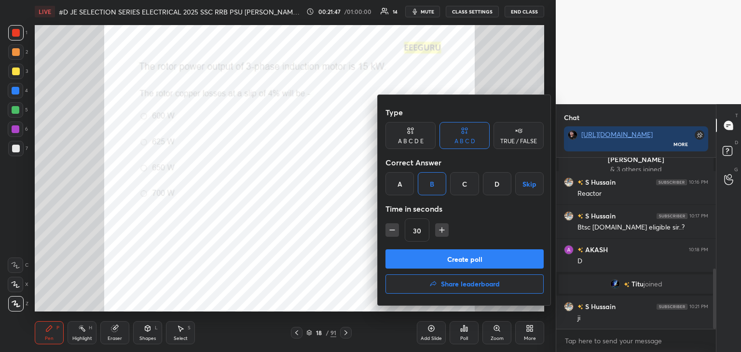
click at [439, 226] on icon "button" at bounding box center [442, 230] width 10 height 10
type input "45"
click at [436, 254] on button "Create poll" at bounding box center [464, 258] width 158 height 19
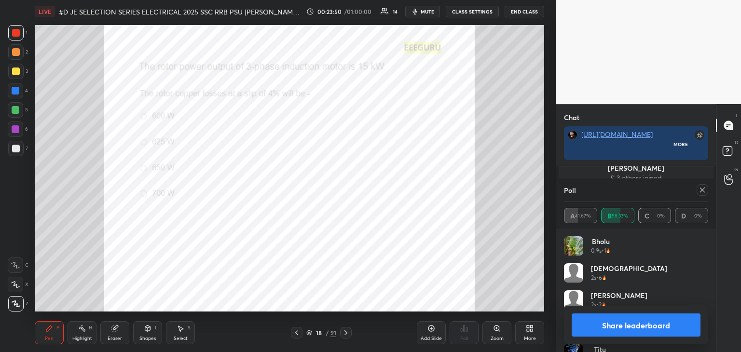
scroll to position [3, 3]
click at [704, 193] on icon at bounding box center [702, 190] width 8 height 8
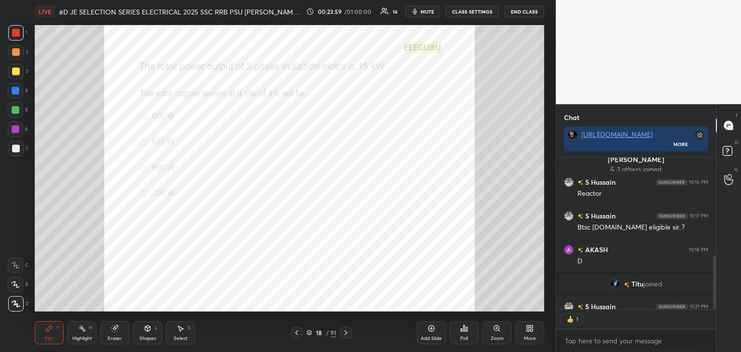
scroll to position [3, 3]
click at [346, 335] on icon at bounding box center [346, 333] width 8 height 8
click at [464, 337] on div "Poll" at bounding box center [464, 338] width 8 height 5
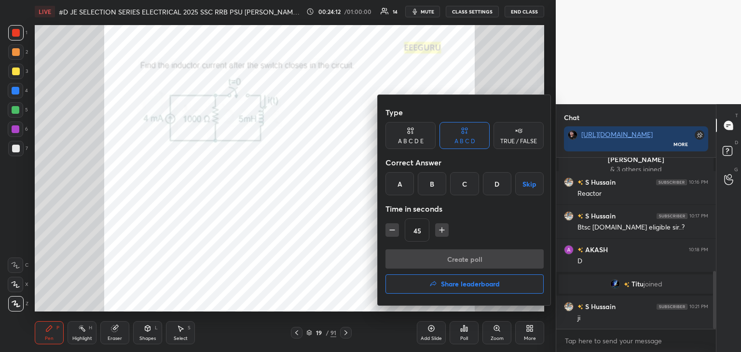
scroll to position [337, 0]
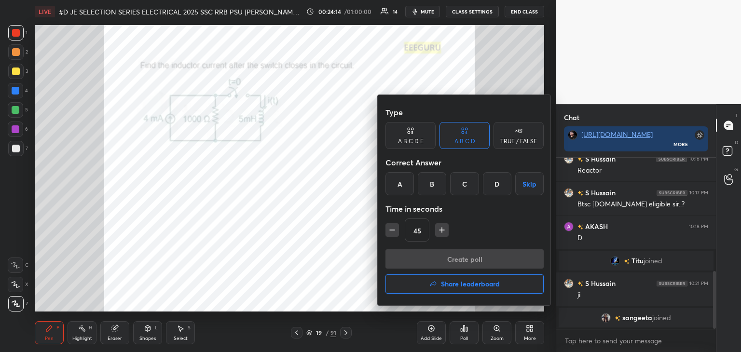
drag, startPoint x: 376, startPoint y: 217, endPoint x: 382, endPoint y: 216, distance: 6.0
click at [376, 217] on div "Type A B C D E A B C D TRUE / FALSE Correct Answer A B C D Skip Time in seconds…" at bounding box center [370, 176] width 741 height 352
drag, startPoint x: 323, startPoint y: 234, endPoint x: 328, endPoint y: 236, distance: 5.6
click at [321, 234] on div at bounding box center [370, 176] width 741 height 352
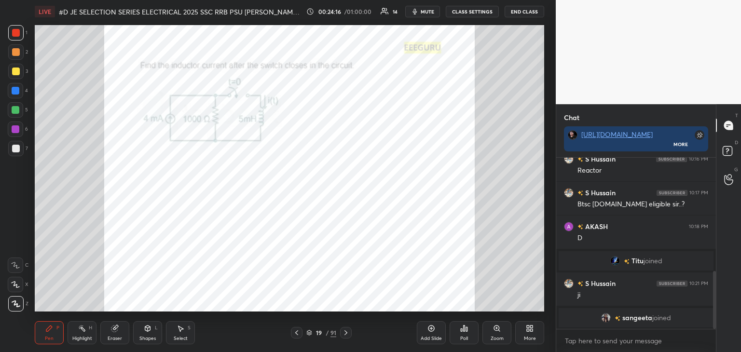
click at [328, 238] on div "Type A B C D E A B C D TRUE / FALSE Correct Answer A B C D Skip Time in seconds…" at bounding box center [370, 176] width 741 height 352
click at [17, 95] on div at bounding box center [15, 90] width 15 height 15
click at [17, 113] on div at bounding box center [16, 110] width 8 height 8
click at [16, 34] on div at bounding box center [16, 33] width 8 height 8
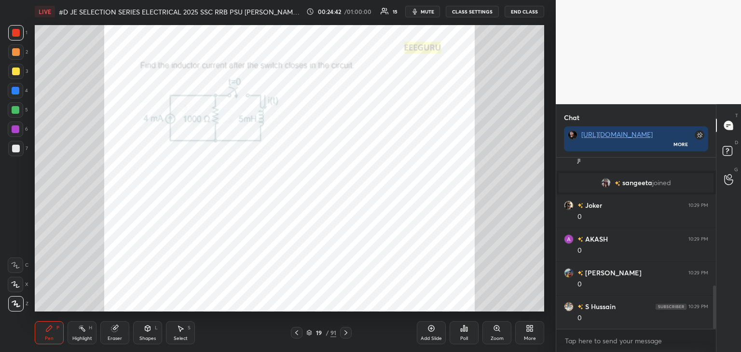
scroll to position [505, 0]
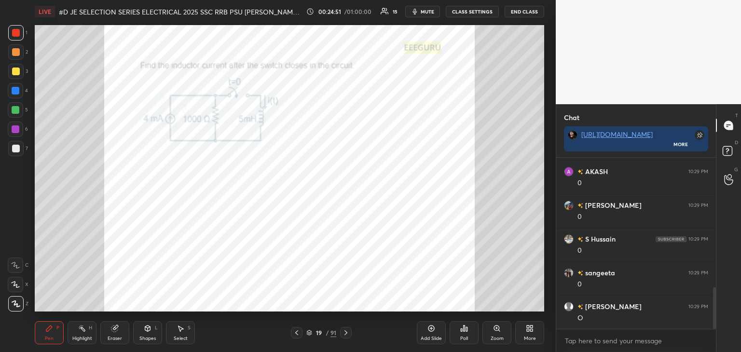
click at [121, 329] on div "Eraser" at bounding box center [114, 332] width 29 height 23
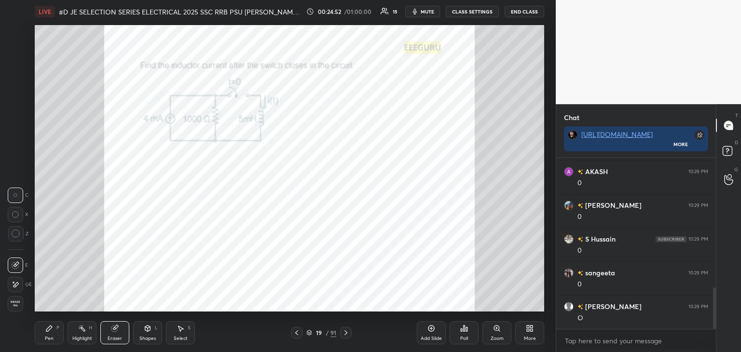
click at [24, 303] on div "Erase all" at bounding box center [16, 303] width 17 height 15
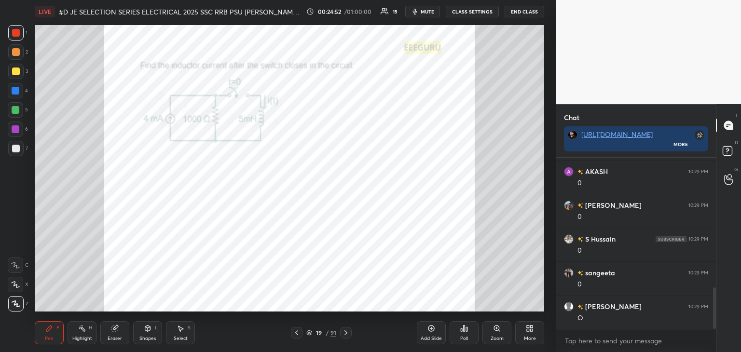
click at [47, 336] on div "Pen" at bounding box center [49, 338] width 9 height 5
click at [108, 332] on div "Eraser" at bounding box center [114, 332] width 29 height 23
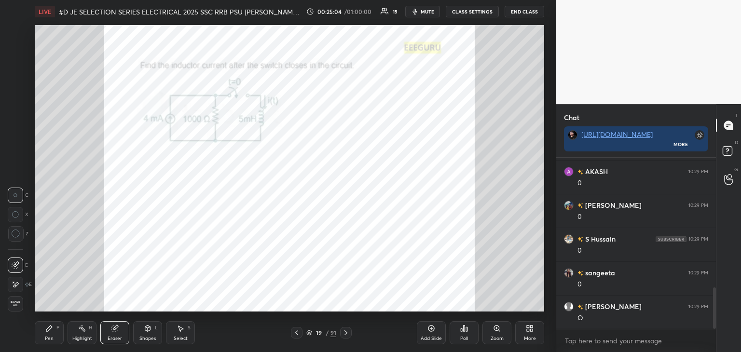
drag, startPoint x: 21, startPoint y: 306, endPoint x: 62, endPoint y: 348, distance: 58.3
click at [22, 306] on div "Erase all" at bounding box center [15, 303] width 15 height 15
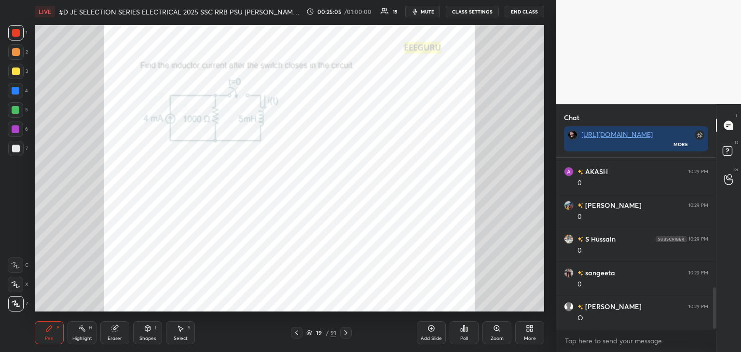
click at [62, 349] on div "Pen P Highlight H Eraser Shapes L Select S 19 / 91 Add Slide Poll Zoom More" at bounding box center [289, 332] width 509 height 39
click at [14, 149] on div at bounding box center [16, 149] width 8 height 8
click at [14, 33] on div at bounding box center [16, 33] width 8 height 8
click at [13, 128] on div at bounding box center [16, 129] width 8 height 8
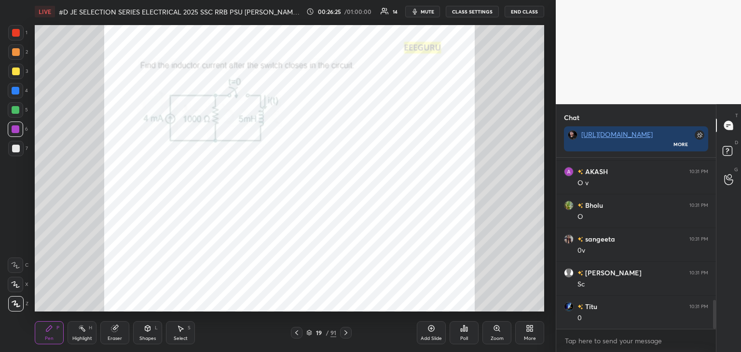
scroll to position [843, 0]
click at [118, 335] on div "Eraser" at bounding box center [114, 332] width 29 height 23
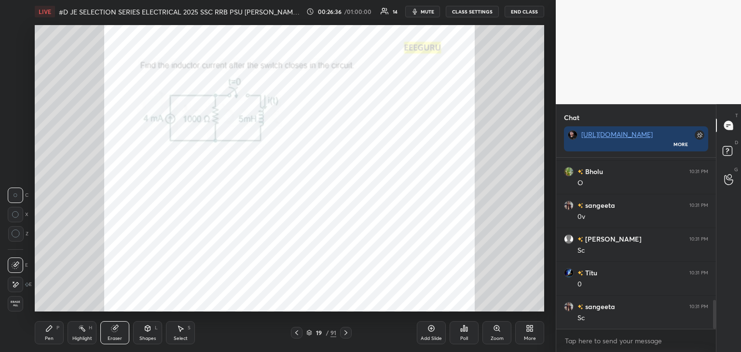
click at [17, 301] on span "Erase all" at bounding box center [15, 303] width 14 height 7
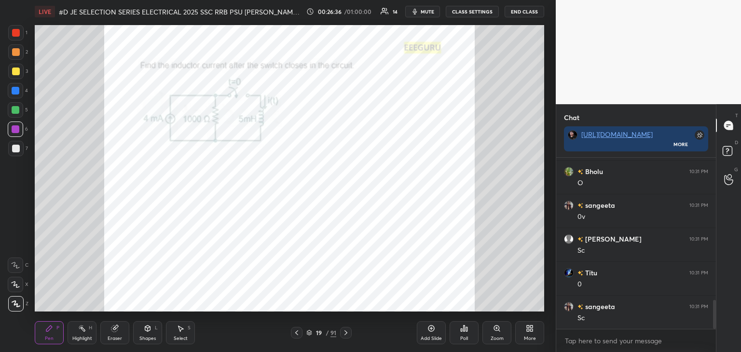
drag, startPoint x: 43, startPoint y: 330, endPoint x: 45, endPoint y: 341, distance: 11.2
click at [43, 329] on div "Pen P" at bounding box center [49, 332] width 29 height 23
click at [347, 331] on icon at bounding box center [346, 333] width 8 height 8
click at [503, 330] on div "Zoom" at bounding box center [496, 332] width 29 height 23
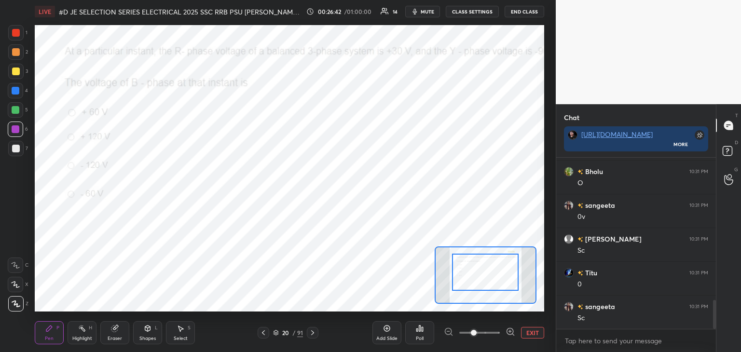
drag, startPoint x: 498, startPoint y: 283, endPoint x: 499, endPoint y: 275, distance: 7.3
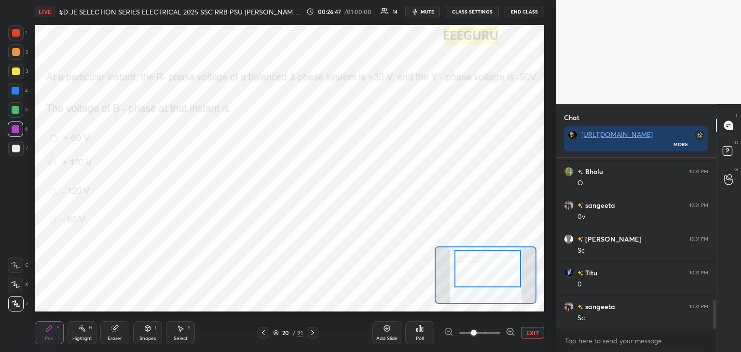
click at [499, 281] on div at bounding box center [487, 268] width 67 height 37
click at [16, 36] on div at bounding box center [16, 33] width 8 height 8
drag, startPoint x: 16, startPoint y: 31, endPoint x: 15, endPoint y: 52, distance: 20.3
click at [16, 33] on div at bounding box center [16, 33] width 8 height 8
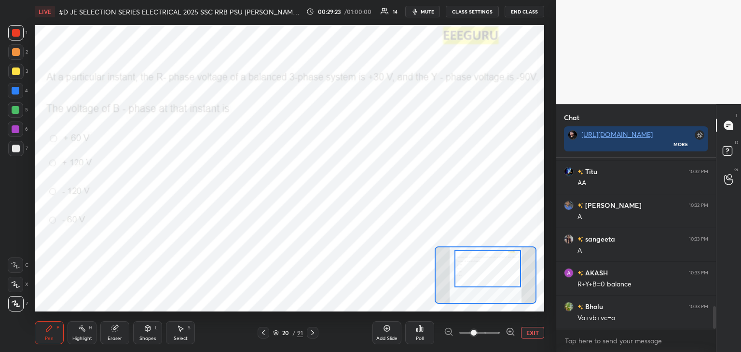
scroll to position [1136, 0]
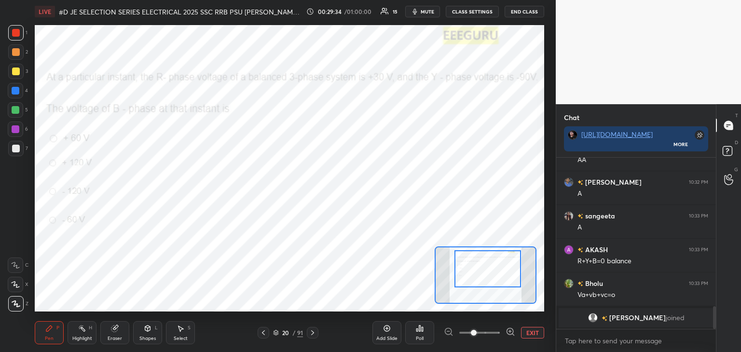
drag, startPoint x: 121, startPoint y: 335, endPoint x: 113, endPoint y: 331, distance: 8.2
click at [120, 334] on div "Eraser" at bounding box center [114, 332] width 29 height 23
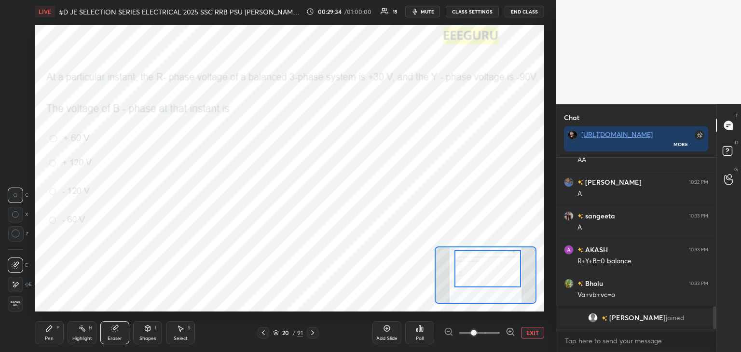
click at [20, 301] on span "Erase all" at bounding box center [15, 303] width 14 height 7
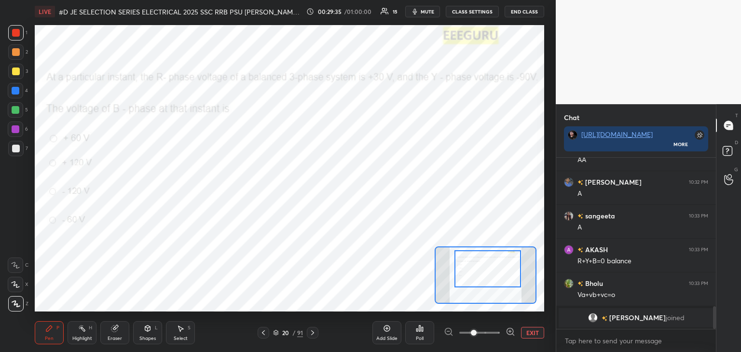
click at [46, 338] on div "Pen" at bounding box center [49, 338] width 9 height 5
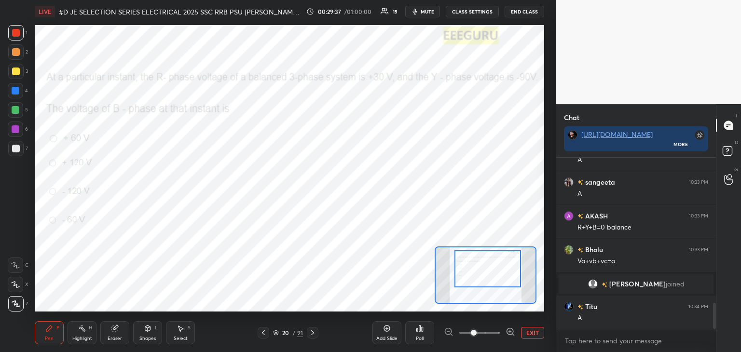
scroll to position [956, 0]
drag, startPoint x: 20, startPoint y: 37, endPoint x: 14, endPoint y: 41, distance: 7.0
click at [20, 39] on div at bounding box center [15, 32] width 15 height 15
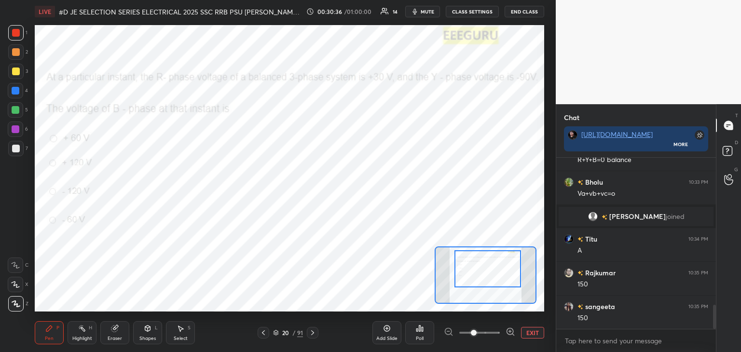
scroll to position [1057, 0]
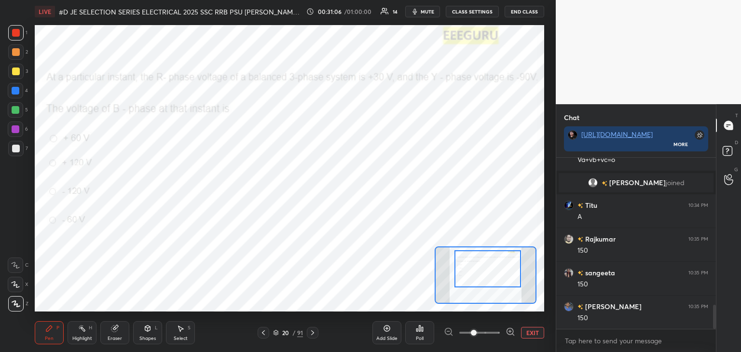
drag, startPoint x: 21, startPoint y: 301, endPoint x: 50, endPoint y: 323, distance: 36.5
click at [21, 301] on div at bounding box center [15, 303] width 15 height 15
drag, startPoint x: 54, startPoint y: 326, endPoint x: 46, endPoint y: 329, distance: 8.7
click at [53, 327] on div "Pen P" at bounding box center [49, 332] width 29 height 23
click at [48, 334] on div "Pen P" at bounding box center [49, 332] width 29 height 23
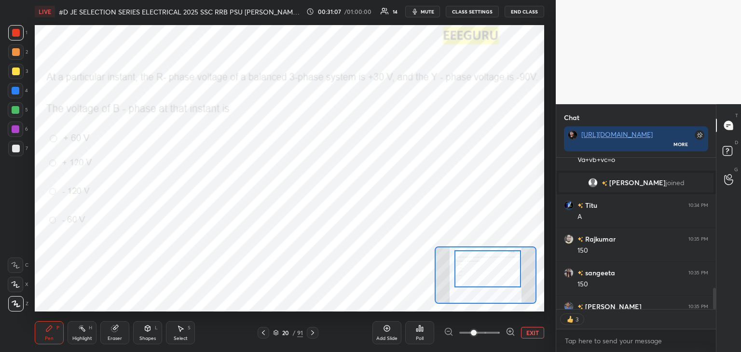
scroll to position [1110, 0]
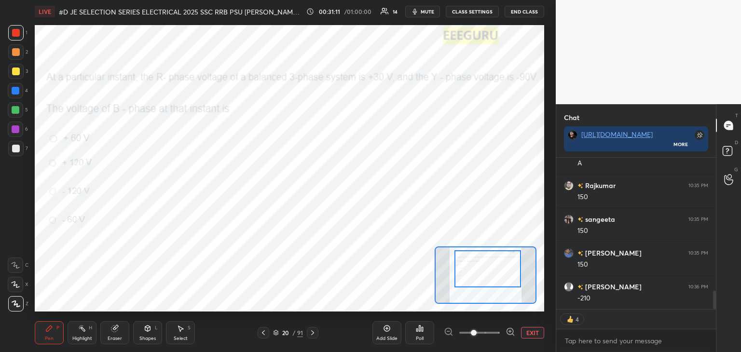
click at [52, 335] on div "Pen P" at bounding box center [49, 332] width 29 height 23
click at [312, 334] on icon at bounding box center [312, 332] width 3 height 5
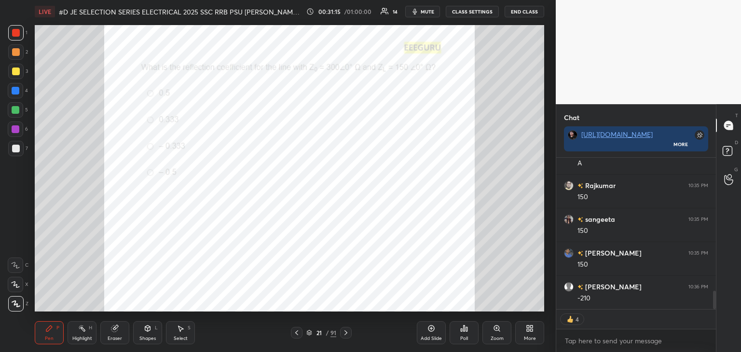
click at [508, 328] on div "Zoom" at bounding box center [496, 332] width 29 height 23
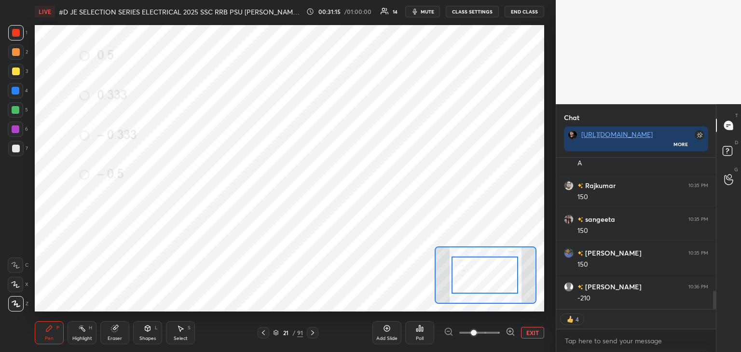
drag, startPoint x: 496, startPoint y: 272, endPoint x: 496, endPoint y: 278, distance: 6.3
click at [496, 269] on div at bounding box center [484, 265] width 67 height 37
click at [16, 32] on div at bounding box center [16, 33] width 8 height 8
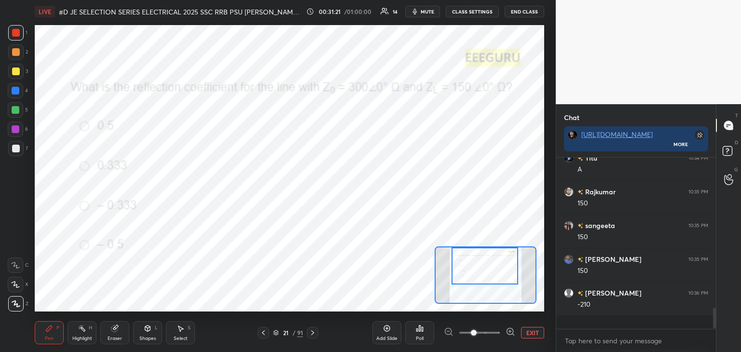
scroll to position [168, 157]
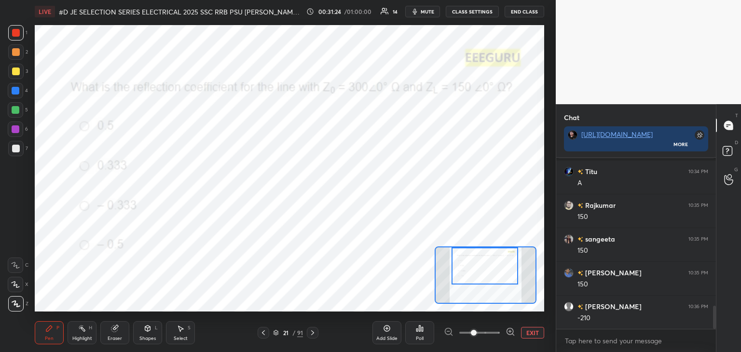
click at [420, 332] on div "Poll" at bounding box center [419, 332] width 29 height 23
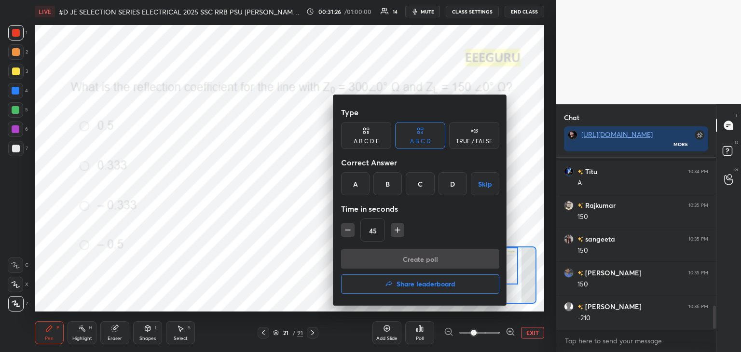
click at [420, 334] on div at bounding box center [370, 176] width 741 height 352
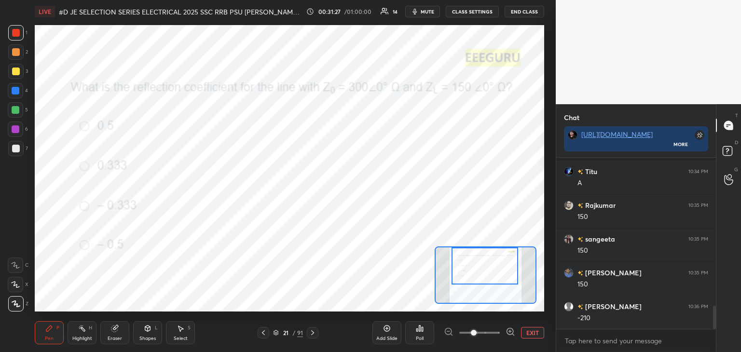
click at [423, 330] on div "Poll" at bounding box center [419, 332] width 29 height 23
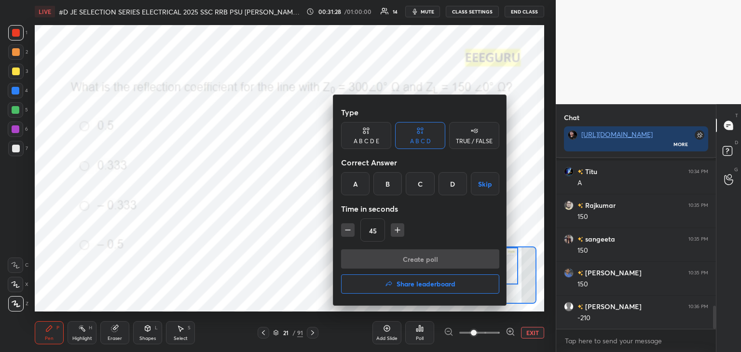
click at [418, 185] on div "C" at bounding box center [419, 183] width 28 height 23
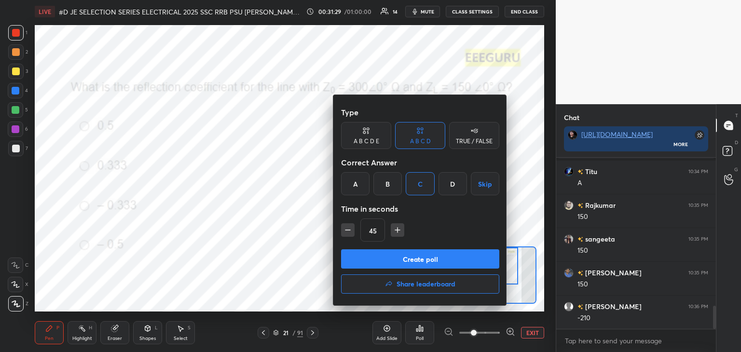
click at [372, 253] on button "Create poll" at bounding box center [420, 258] width 158 height 19
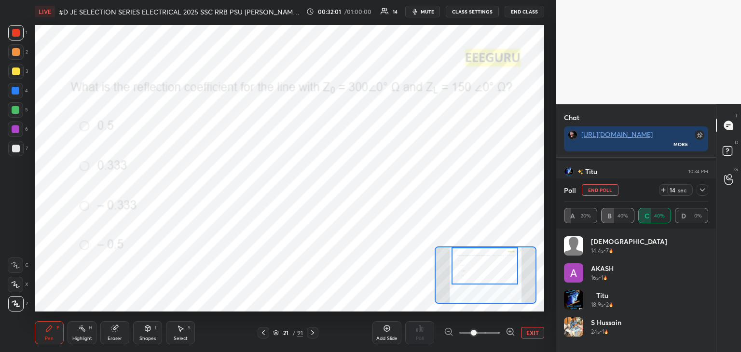
scroll to position [1141, 0]
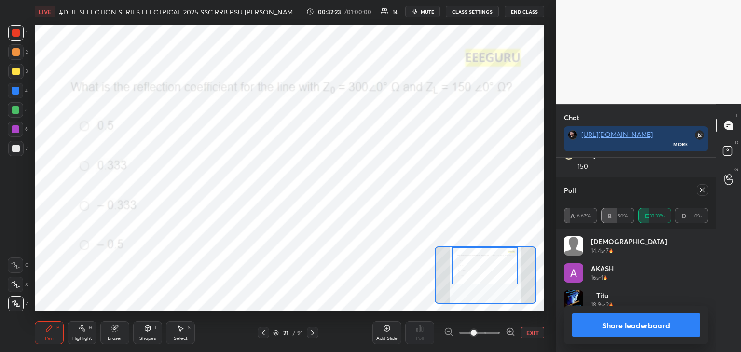
click at [699, 193] on icon at bounding box center [702, 190] width 8 height 8
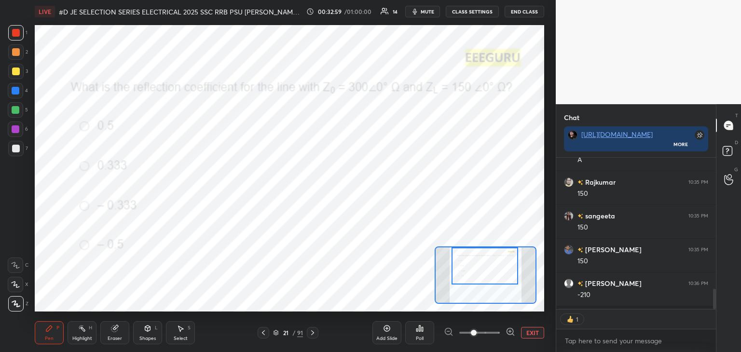
scroll to position [3, 3]
click at [316, 334] on div at bounding box center [313, 333] width 12 height 12
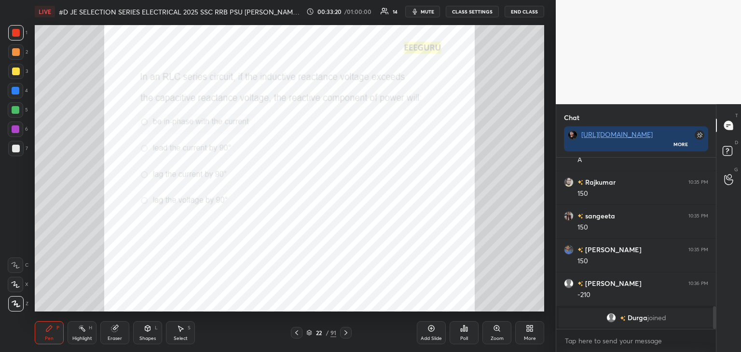
scroll to position [168, 157]
click at [467, 334] on div "Poll" at bounding box center [463, 332] width 29 height 23
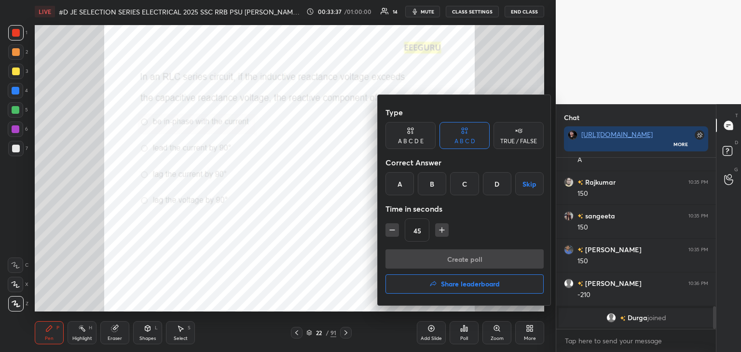
click at [492, 186] on div "D" at bounding box center [497, 183] width 28 height 23
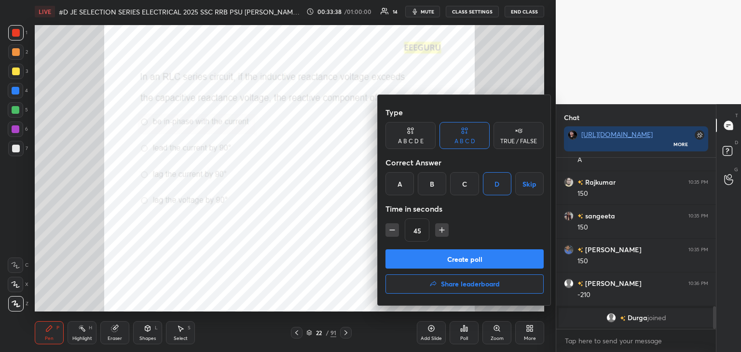
click at [438, 256] on button "Create poll" at bounding box center [464, 258] width 158 height 19
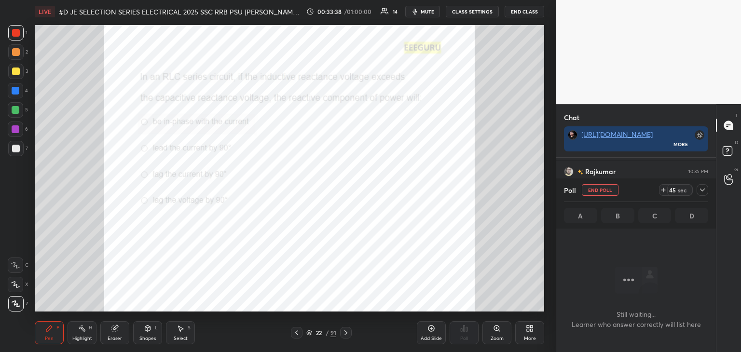
scroll to position [3, 3]
click at [604, 193] on button "End Poll" at bounding box center [599, 190] width 37 height 12
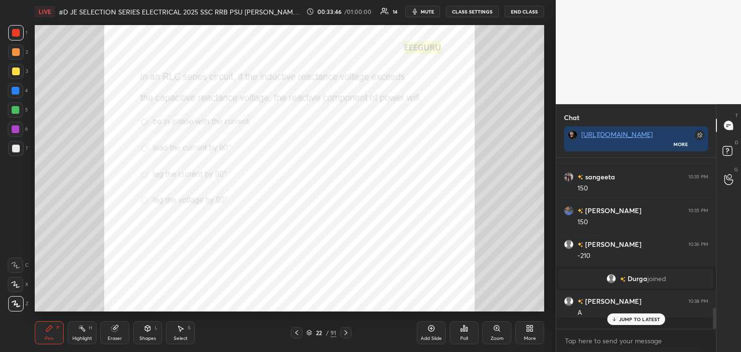
scroll to position [168, 157]
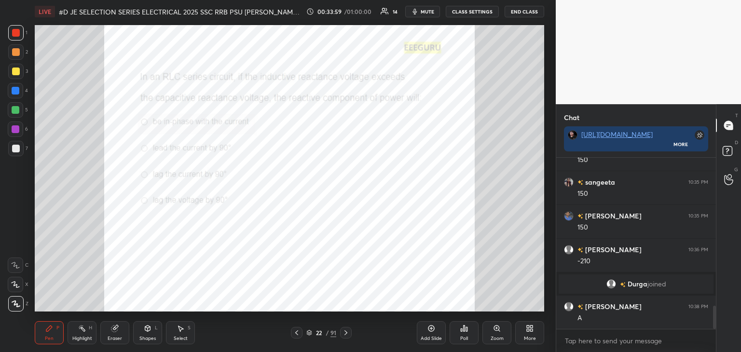
click at [464, 333] on div "Poll" at bounding box center [463, 332] width 29 height 23
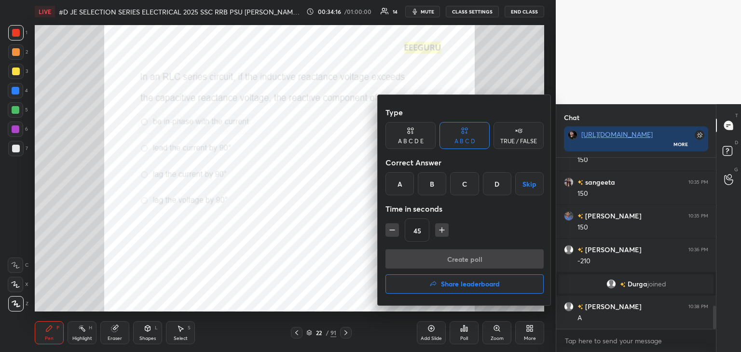
drag, startPoint x: 434, startPoint y: 184, endPoint x: 433, endPoint y: 202, distance: 18.3
click at [434, 184] on div "B" at bounding box center [432, 183] width 28 height 23
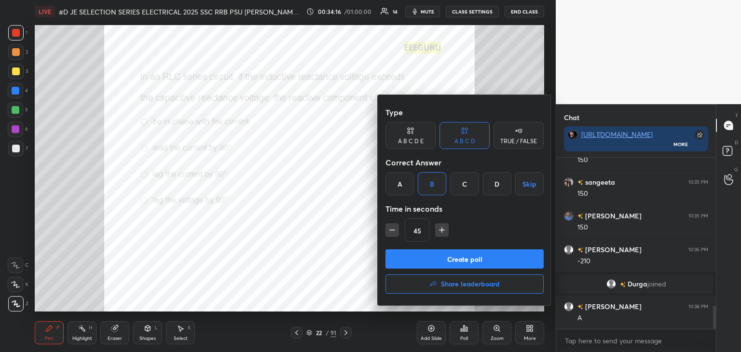
click at [429, 251] on button "Create poll" at bounding box center [464, 258] width 158 height 19
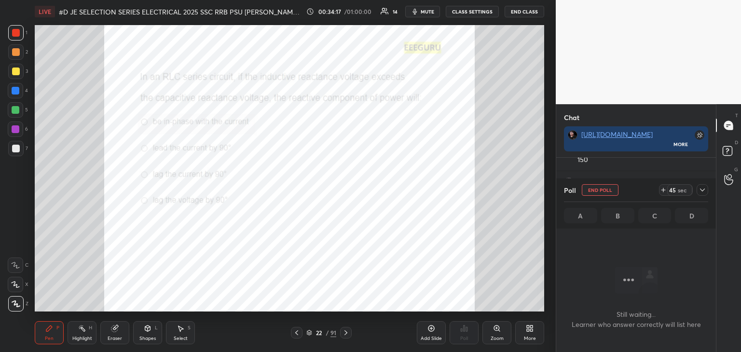
scroll to position [41, 157]
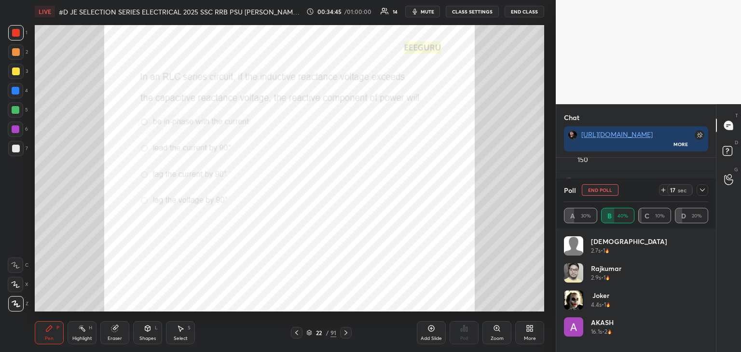
click at [660, 193] on icon at bounding box center [663, 190] width 8 height 8
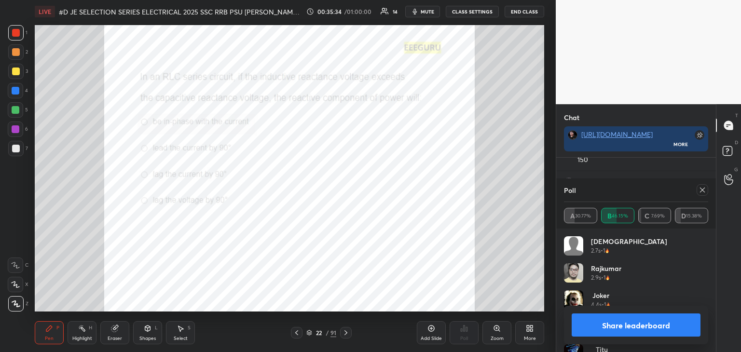
scroll to position [1163, 0]
click at [702, 191] on icon at bounding box center [702, 190] width 8 height 8
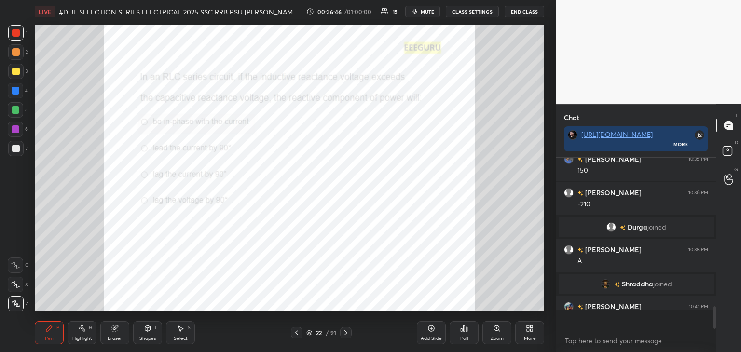
scroll to position [168, 157]
click at [121, 336] on div "Eraser" at bounding box center [115, 338] width 14 height 5
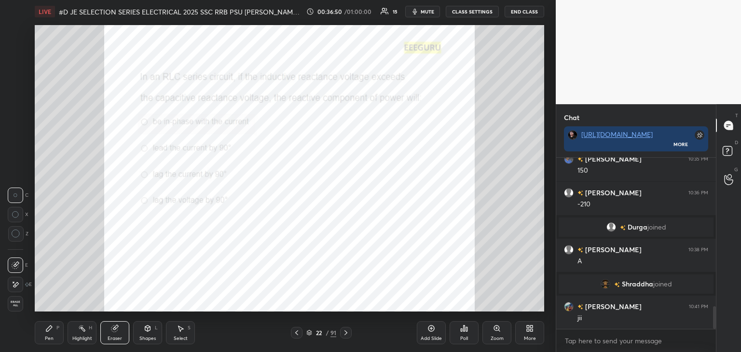
click at [49, 334] on div "Pen P" at bounding box center [49, 332] width 29 height 23
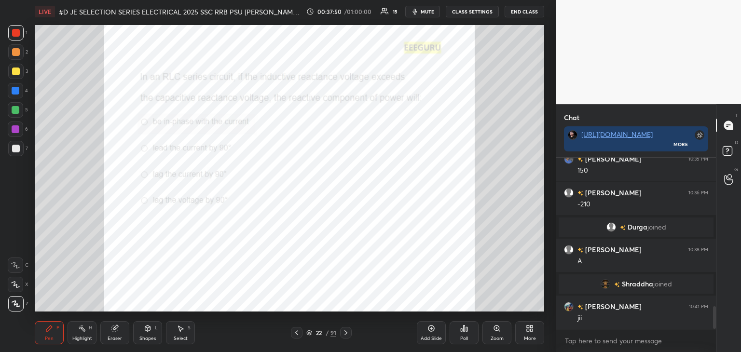
click at [436, 332] on div "Add Slide" at bounding box center [431, 332] width 29 height 23
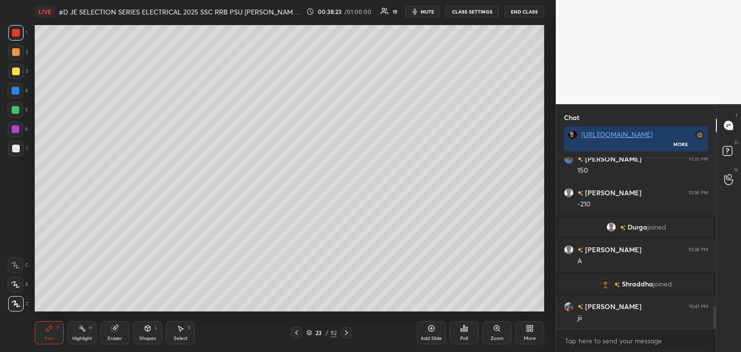
scroll to position [1161, 0]
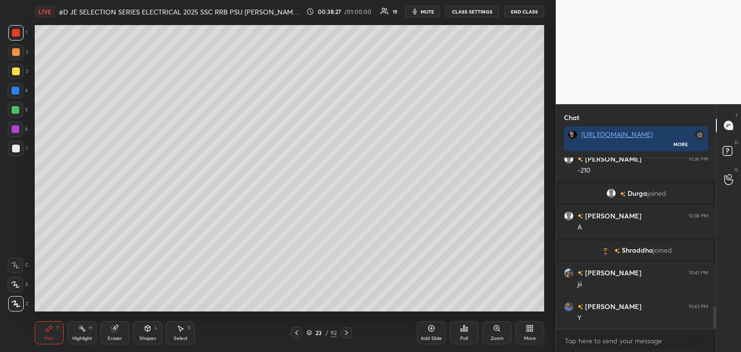
click at [291, 337] on div at bounding box center [297, 333] width 12 height 12
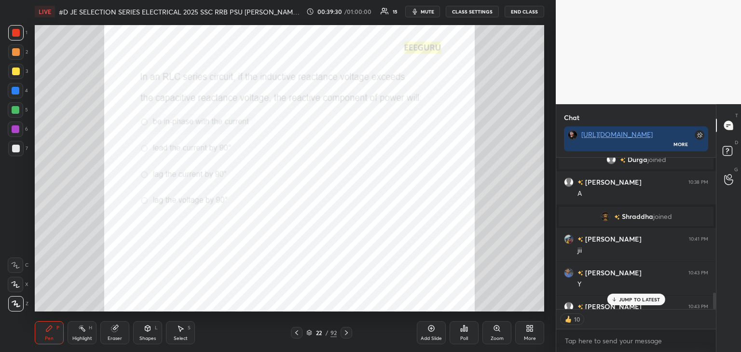
scroll to position [1248, 0]
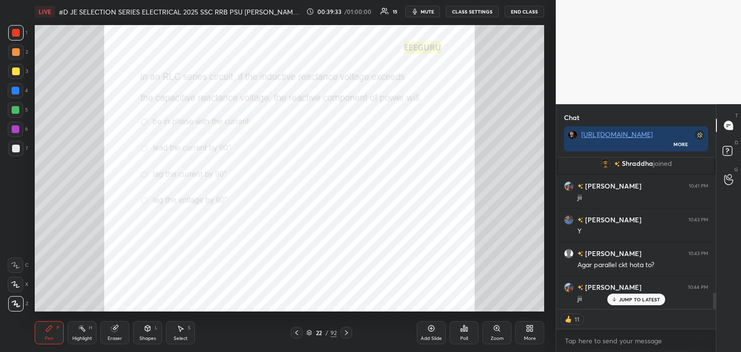
drag, startPoint x: 18, startPoint y: 301, endPoint x: 37, endPoint y: 321, distance: 27.3
click at [23, 305] on div at bounding box center [15, 303] width 15 height 15
click at [50, 345] on div "Pen P Highlight H Eraser Shapes L Select S 22 / 92 Add Slide Poll Zoom More" at bounding box center [289, 332] width 509 height 39
click at [347, 334] on icon at bounding box center [346, 333] width 8 height 8
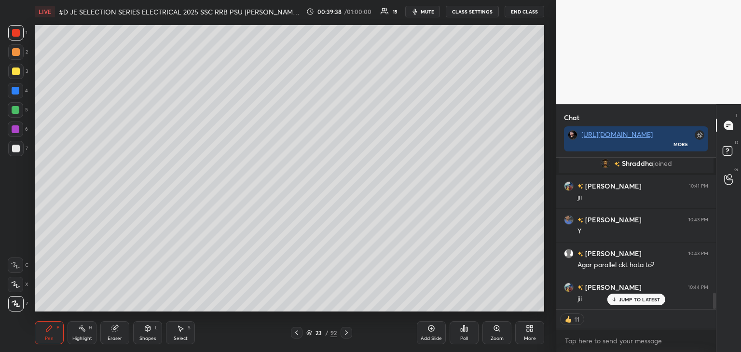
click at [348, 333] on icon at bounding box center [346, 333] width 8 height 8
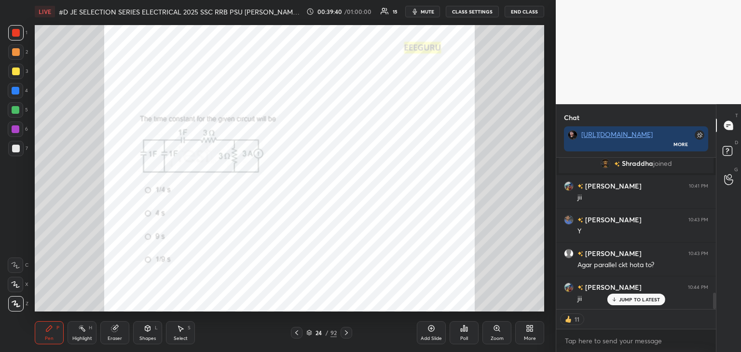
click at [349, 334] on icon at bounding box center [346, 333] width 8 height 8
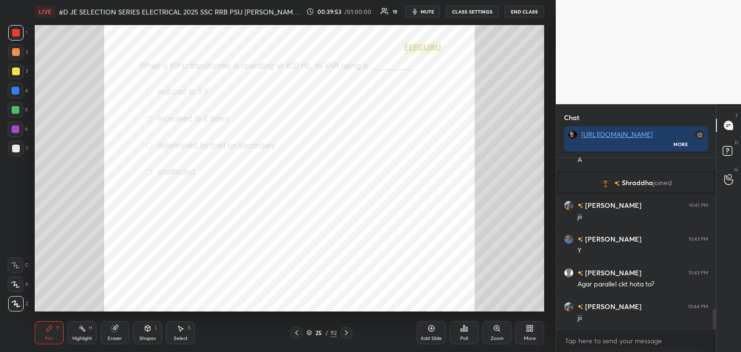
scroll to position [1262, 0]
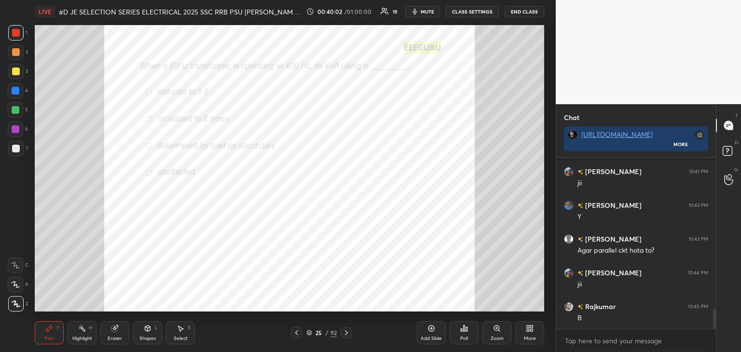
drag, startPoint x: 108, startPoint y: 336, endPoint x: 103, endPoint y: 337, distance: 5.5
click at [108, 336] on div "Eraser" at bounding box center [115, 338] width 14 height 5
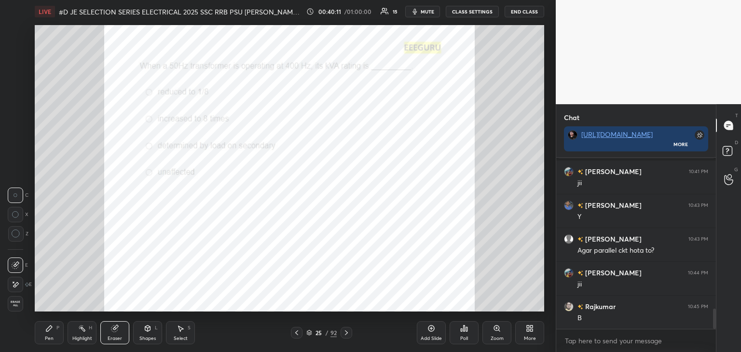
click at [48, 328] on icon at bounding box center [49, 328] width 6 height 6
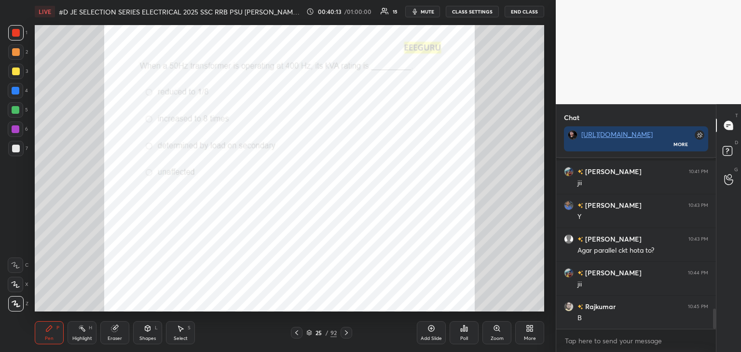
click at [18, 35] on div at bounding box center [16, 33] width 8 height 8
click at [347, 330] on icon at bounding box center [346, 333] width 8 height 8
click at [509, 336] on div "Zoom" at bounding box center [496, 332] width 29 height 23
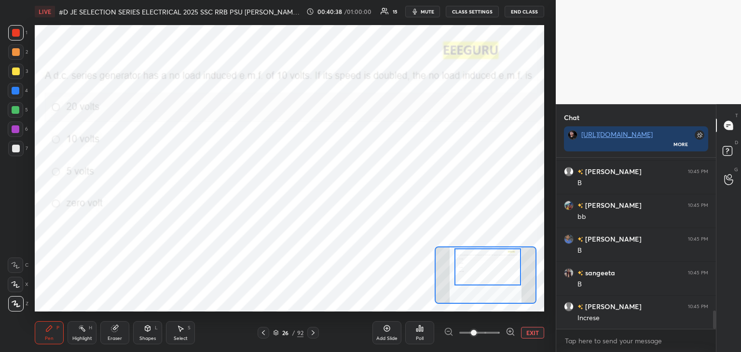
drag, startPoint x: 498, startPoint y: 280, endPoint x: 499, endPoint y: 274, distance: 6.6
click at [499, 274] on div at bounding box center [487, 266] width 67 height 37
click at [15, 35] on div at bounding box center [16, 33] width 8 height 8
click at [14, 306] on icon at bounding box center [16, 303] width 9 height 7
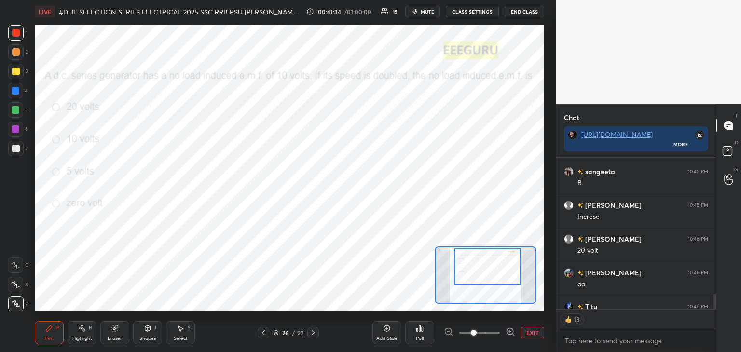
click at [315, 332] on icon at bounding box center [313, 333] width 8 height 8
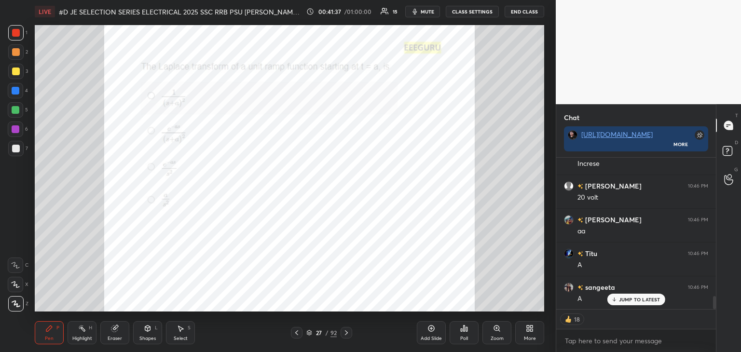
scroll to position [1620, 0]
click at [467, 335] on div "Poll" at bounding box center [463, 332] width 29 height 23
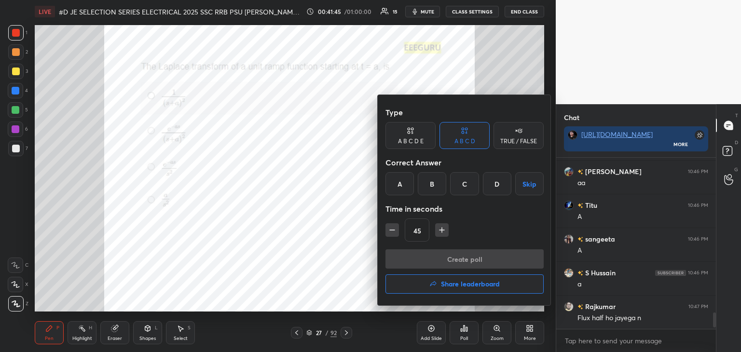
scroll to position [1633, 0]
drag, startPoint x: 432, startPoint y: 187, endPoint x: 459, endPoint y: 189, distance: 26.6
click at [437, 187] on div "B" at bounding box center [432, 183] width 28 height 23
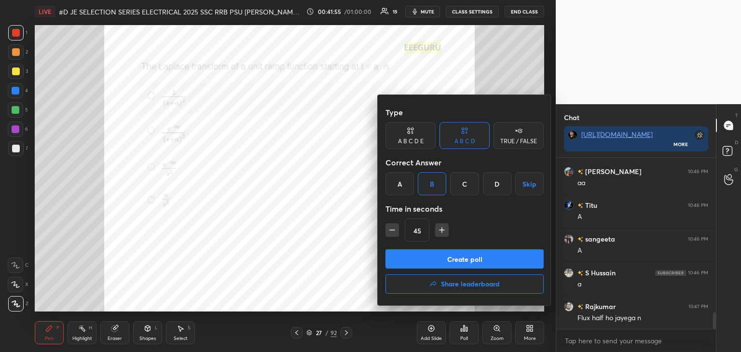
click at [463, 189] on div "C" at bounding box center [464, 183] width 28 height 23
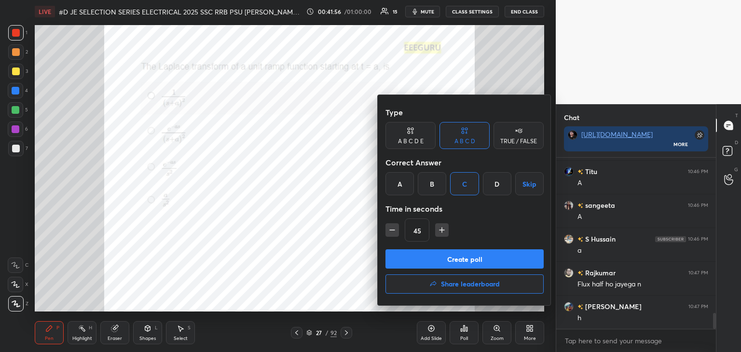
click at [428, 264] on button "Create poll" at bounding box center [464, 258] width 158 height 19
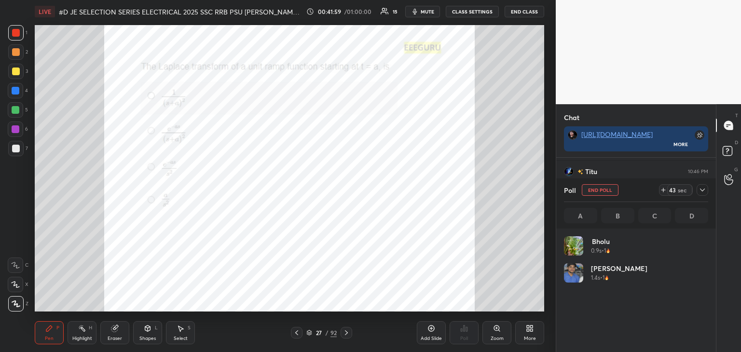
scroll to position [113, 141]
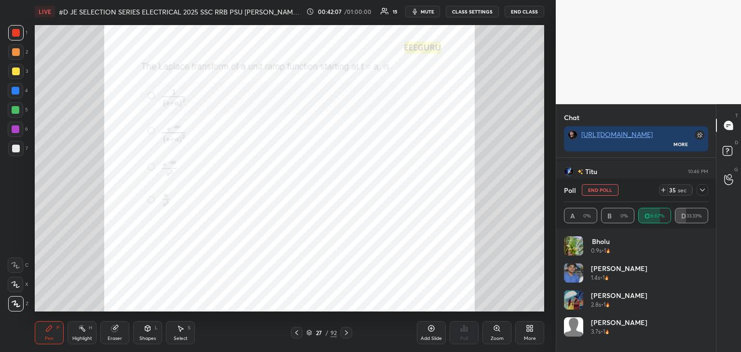
click at [15, 55] on div at bounding box center [16, 52] width 8 height 8
click at [20, 31] on div at bounding box center [15, 32] width 15 height 15
click at [714, 226] on div "Poll End Poll 8 sec A 16.67% B 8.33% C 50% D 25%" at bounding box center [636, 203] width 160 height 50
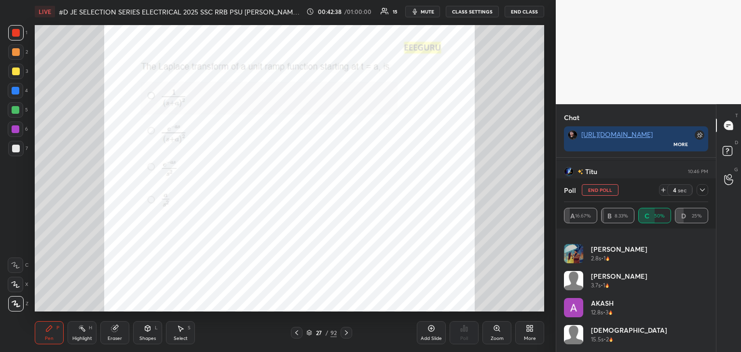
scroll to position [20, 0]
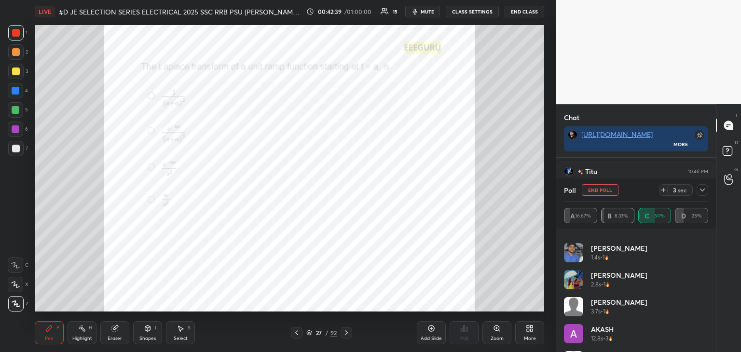
drag, startPoint x: 700, startPoint y: 283, endPoint x: 701, endPoint y: 247, distance: 36.2
click at [701, 247] on div "Bholu 0.9s • 1 amit 1.4s • 1 [PERSON_NAME] 2.8s • 1 AMIT 3.7s • 1 AKASH 12.8s •…" at bounding box center [636, 297] width 144 height 162
drag, startPoint x: 708, startPoint y: 272, endPoint x: 706, endPoint y: 258, distance: 13.6
click at [706, 234] on div "Bholu 0.9s • 1 amit 1.4s • 1 [PERSON_NAME] 2.8s • 1 AMIT 3.7s • 1 AKASH 12.8s •…" at bounding box center [636, 290] width 160 height 123
drag, startPoint x: 708, startPoint y: 271, endPoint x: 706, endPoint y: 243, distance: 28.0
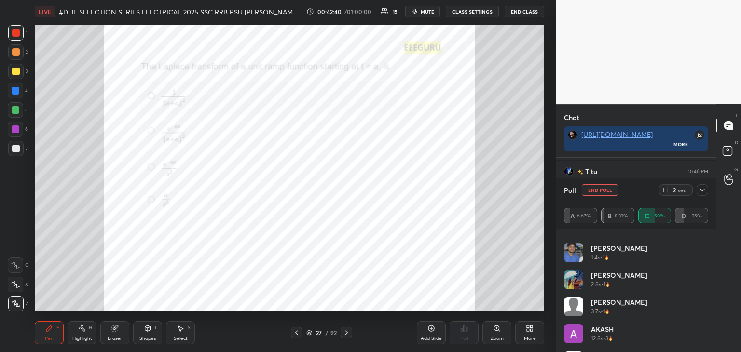
click at [706, 243] on div "Bholu 0.9s • 1 amit 1.4s • 1 [PERSON_NAME] 2.8s • 1 AMIT 3.7s • 1 AKASH 12.8s •…" at bounding box center [636, 290] width 160 height 123
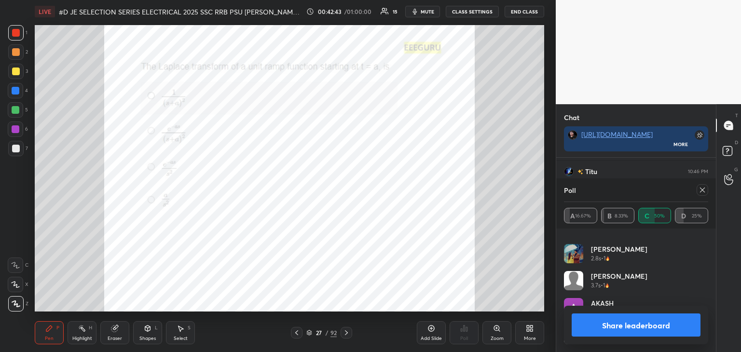
scroll to position [46, 0]
click at [702, 189] on icon at bounding box center [702, 190] width 8 height 8
type textarea "x"
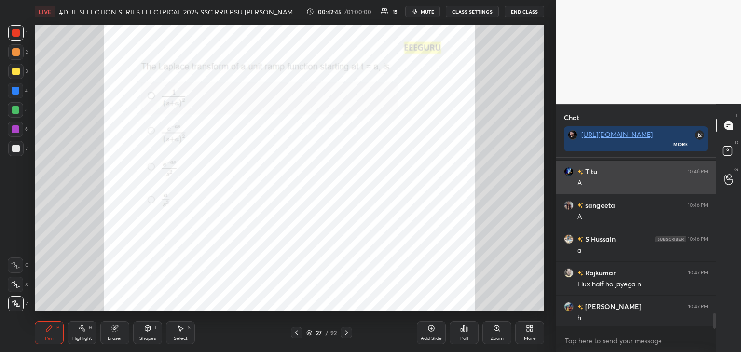
scroll to position [3, 3]
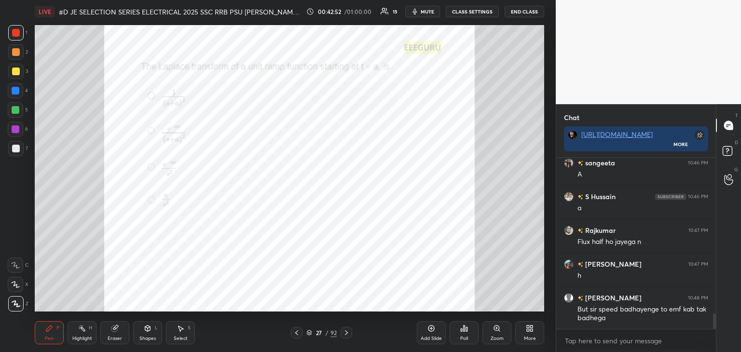
click at [15, 33] on div at bounding box center [16, 33] width 8 height 8
click at [113, 331] on icon at bounding box center [114, 328] width 6 height 6
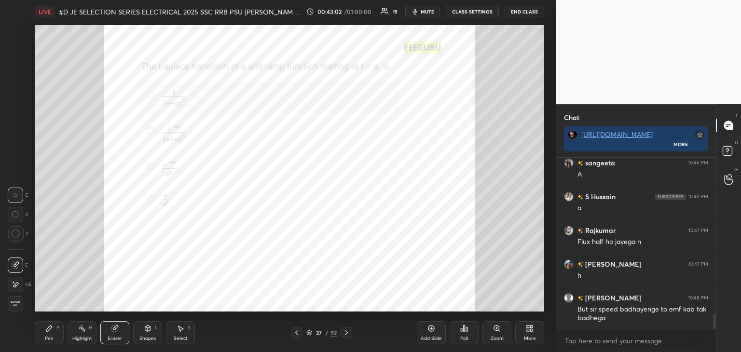
click at [31, 300] on div "E E Erase all" at bounding box center [20, 283] width 24 height 58
click at [13, 304] on span "Erase all" at bounding box center [15, 303] width 14 height 7
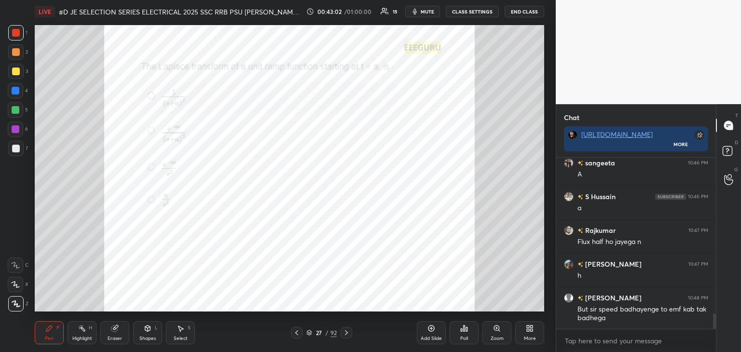
click at [49, 342] on div "Pen P" at bounding box center [49, 332] width 29 height 23
click at [347, 333] on icon at bounding box center [346, 333] width 8 height 8
click at [498, 333] on div "Zoom" at bounding box center [496, 332] width 29 height 23
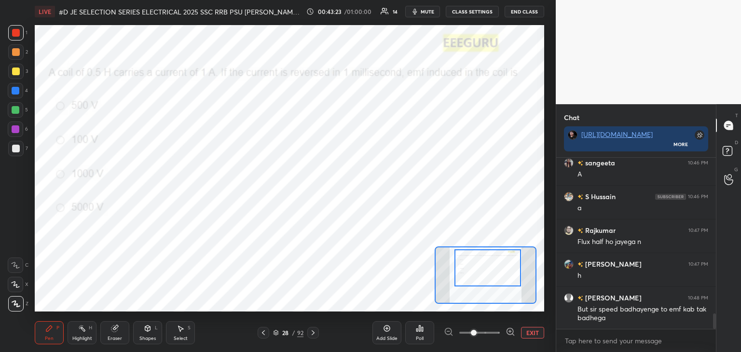
click at [498, 280] on div at bounding box center [487, 267] width 67 height 37
click at [422, 340] on div "Poll" at bounding box center [420, 338] width 8 height 5
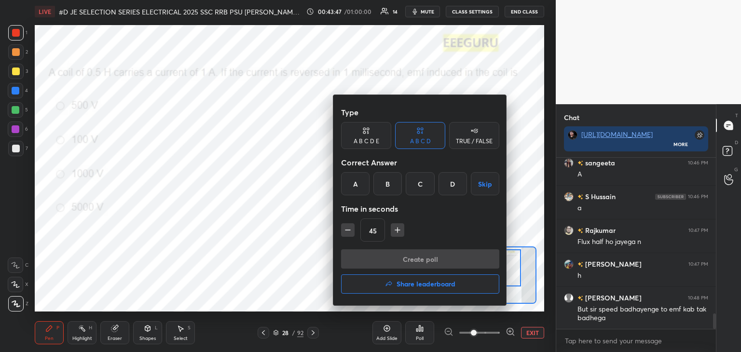
click at [420, 188] on div "C" at bounding box center [419, 183] width 28 height 23
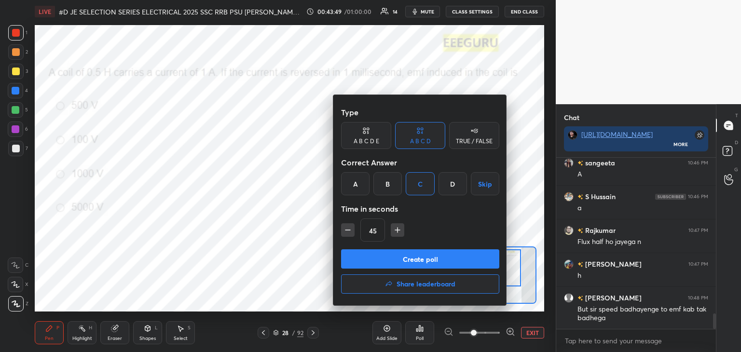
scroll to position [1743, 0]
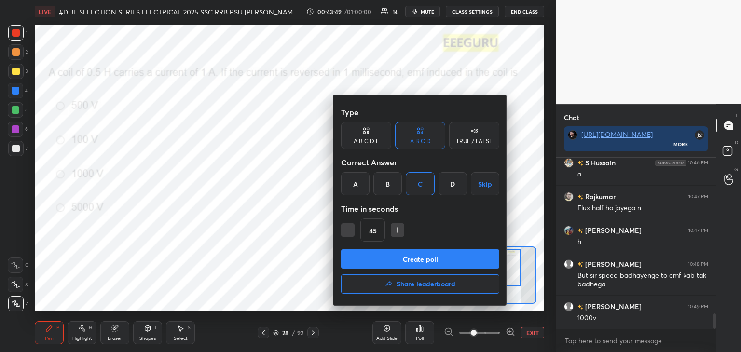
drag, startPoint x: 349, startPoint y: 231, endPoint x: 351, endPoint y: 241, distance: 9.3
click at [349, 232] on icon "button" at bounding box center [348, 230] width 10 height 10
type input "30"
drag, startPoint x: 361, startPoint y: 253, endPoint x: 350, endPoint y: 242, distance: 16.0
click at [350, 242] on div "Type A B C D E A B C D TRUE / FALSE Correct Answer A B C D Skip Time in seconds…" at bounding box center [420, 200] width 174 height 210
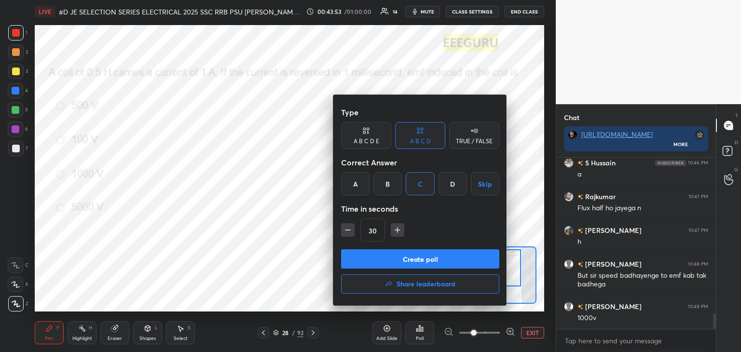
click at [363, 255] on button "Create poll" at bounding box center [420, 258] width 158 height 19
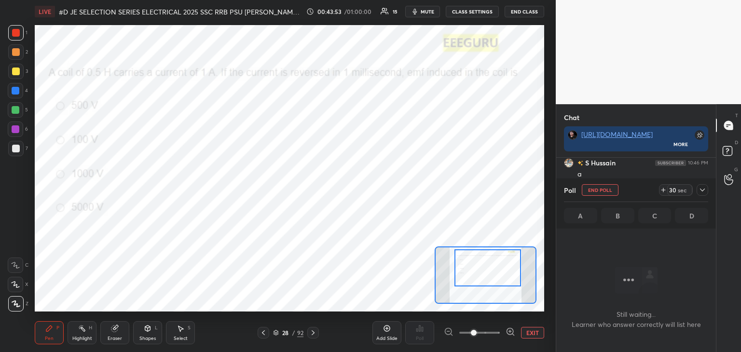
scroll to position [39, 157]
click at [661, 190] on icon at bounding box center [663, 190] width 4 height 0
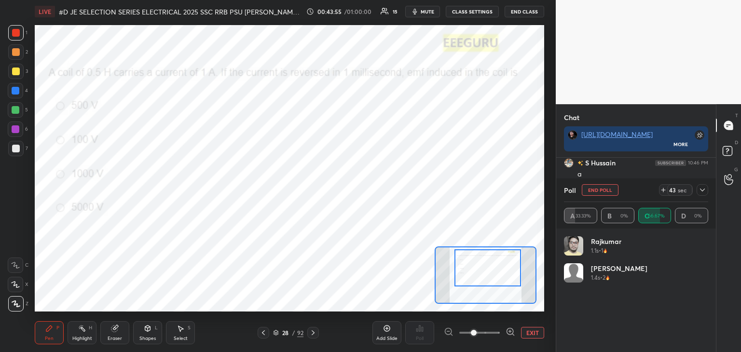
scroll to position [113, 141]
click at [21, 71] on div at bounding box center [15, 71] width 15 height 15
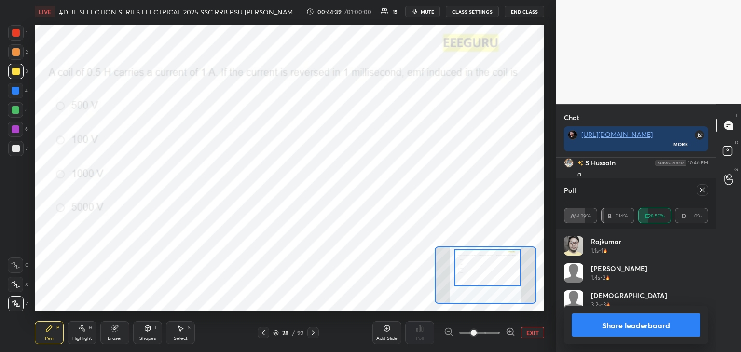
click at [16, 32] on div at bounding box center [16, 33] width 8 height 8
click at [706, 192] on div at bounding box center [702, 190] width 12 height 12
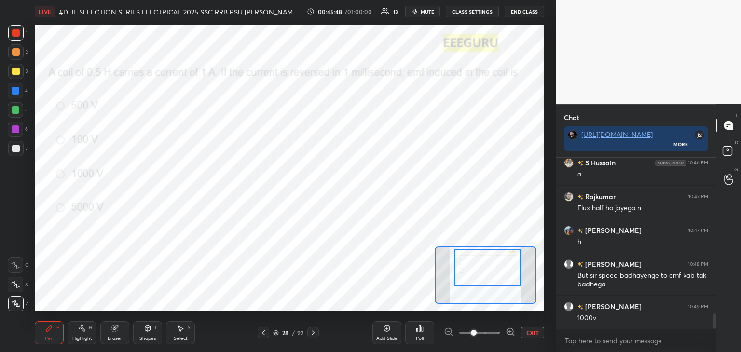
scroll to position [168, 157]
drag, startPoint x: 662, startPoint y: 332, endPoint x: 654, endPoint y: 374, distance: 42.6
click at [311, 334] on icon at bounding box center [313, 333] width 8 height 8
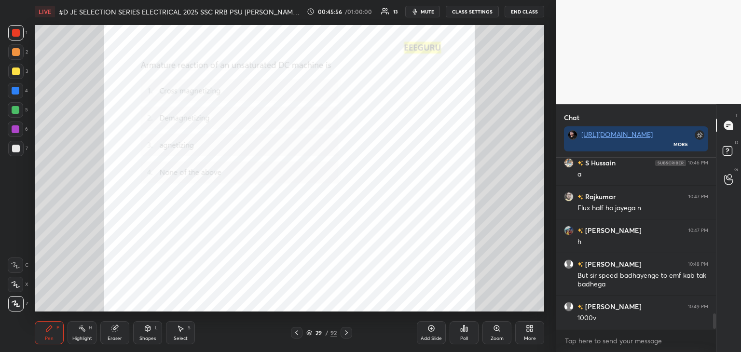
click at [345, 334] on icon at bounding box center [346, 333] width 8 height 8
click at [356, 335] on div "30 / 92" at bounding box center [321, 333] width 191 height 12
click at [344, 330] on icon at bounding box center [346, 333] width 8 height 8
click at [347, 333] on icon at bounding box center [346, 333] width 8 height 8
click at [450, 271] on div "LIVE #D JE SELECTION SERIES ELECTRICAL 2025 SSC RRB PSU [PERSON_NAME] SIR EEEGU…" at bounding box center [289, 176] width 517 height 352
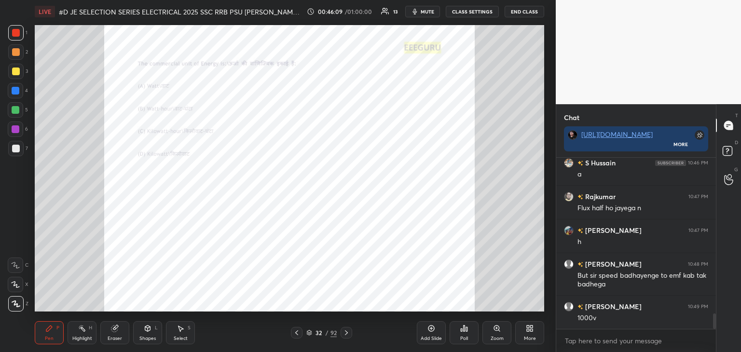
click at [461, 333] on div "Poll" at bounding box center [463, 332] width 29 height 23
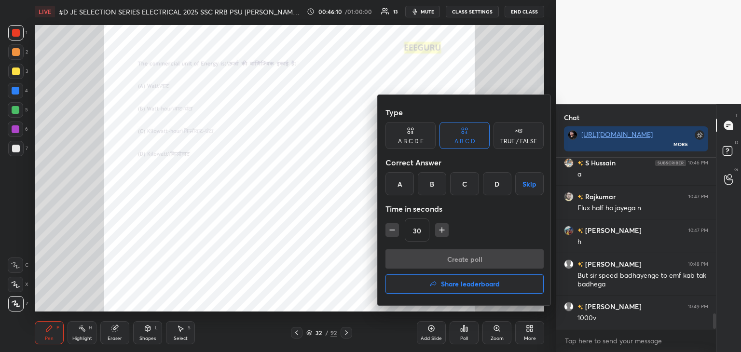
click at [466, 187] on div "C" at bounding box center [464, 183] width 28 height 23
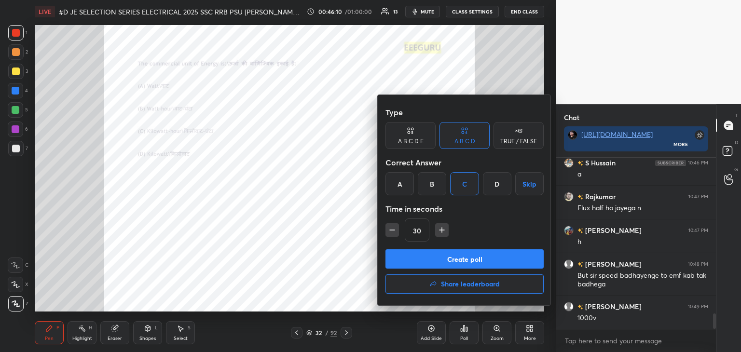
click at [418, 258] on button "Create poll" at bounding box center [464, 258] width 158 height 19
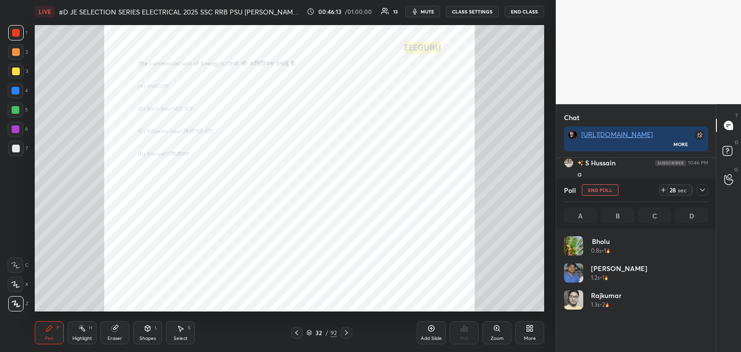
scroll to position [113, 141]
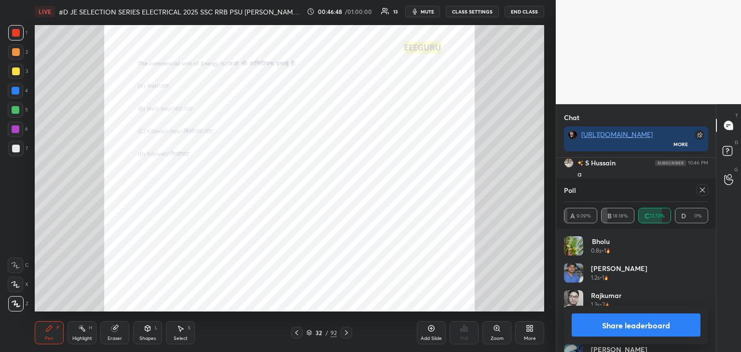
click at [707, 192] on div "Poll A 9.09% B 18.18% C 72.73% D 0%" at bounding box center [636, 203] width 160 height 50
click at [704, 193] on icon at bounding box center [702, 190] width 8 height 8
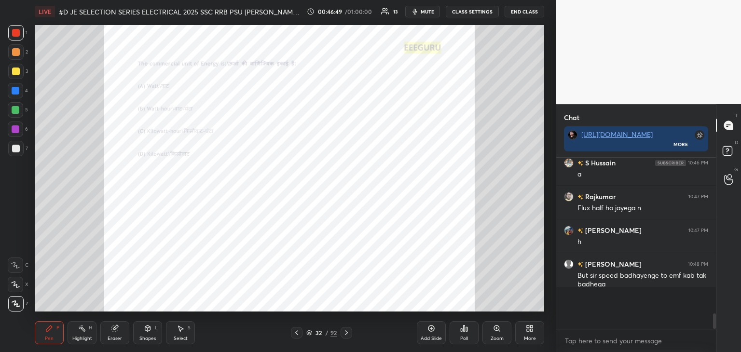
scroll to position [3, 3]
click at [309, 336] on div "32 / 92" at bounding box center [321, 332] width 30 height 9
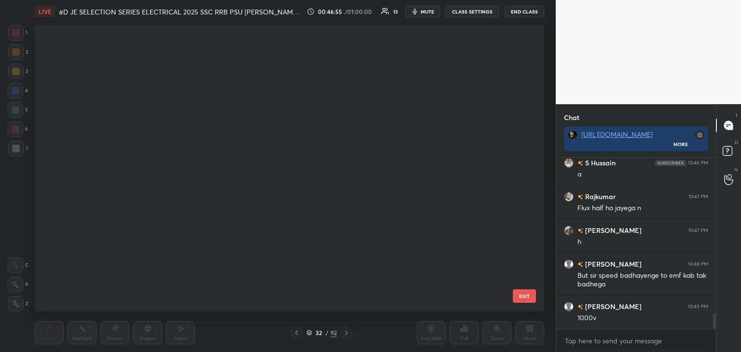
scroll to position [3, 5]
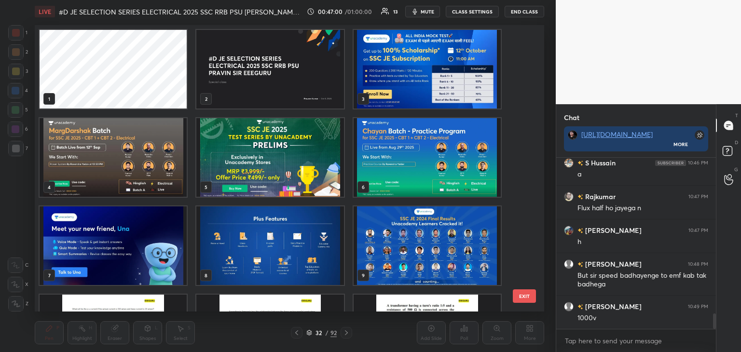
click at [420, 76] on img "grid" at bounding box center [426, 69] width 147 height 79
click at [419, 82] on img "grid" at bounding box center [426, 69] width 147 height 79
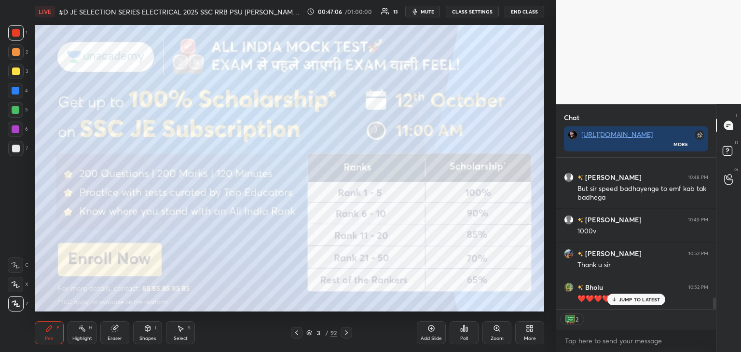
click at [347, 334] on icon at bounding box center [346, 333] width 8 height 8
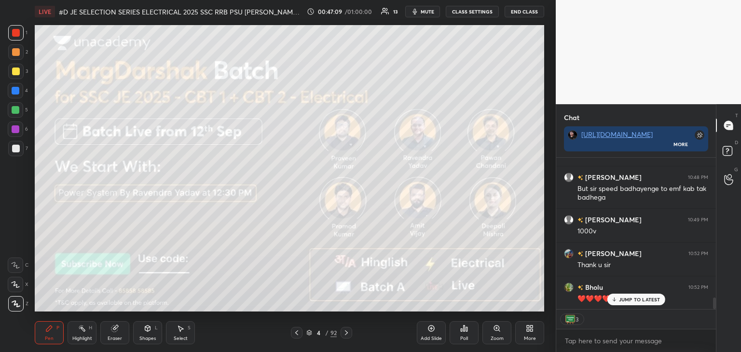
click at [345, 335] on icon at bounding box center [346, 333] width 8 height 8
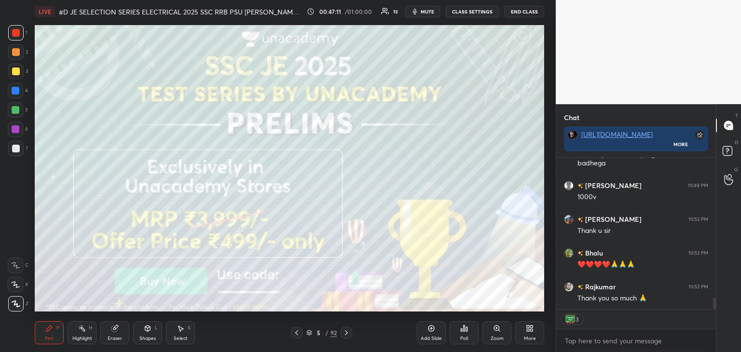
click at [347, 333] on icon at bounding box center [346, 332] width 3 height 5
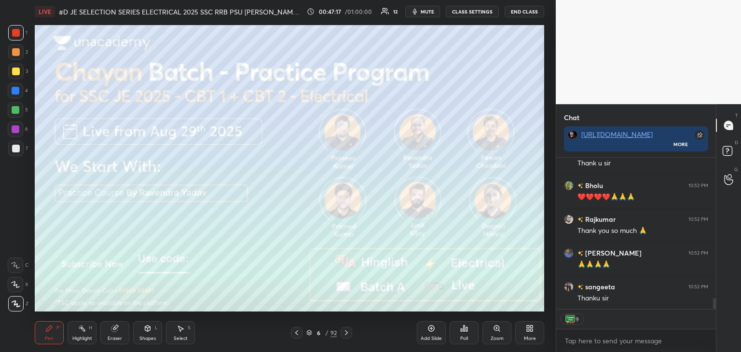
click at [467, 332] on icon at bounding box center [464, 328] width 8 height 8
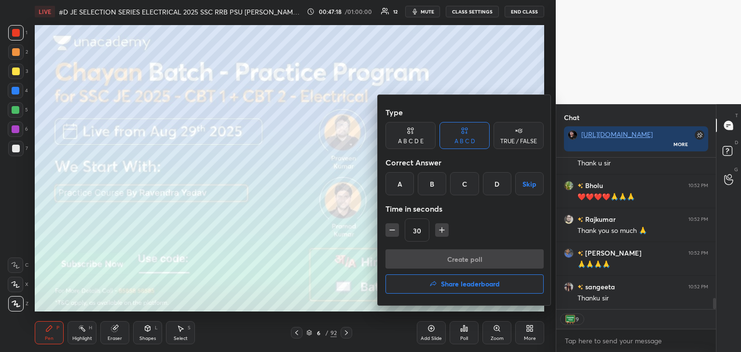
click at [468, 286] on h4 "Share leaderboard" at bounding box center [470, 284] width 59 height 7
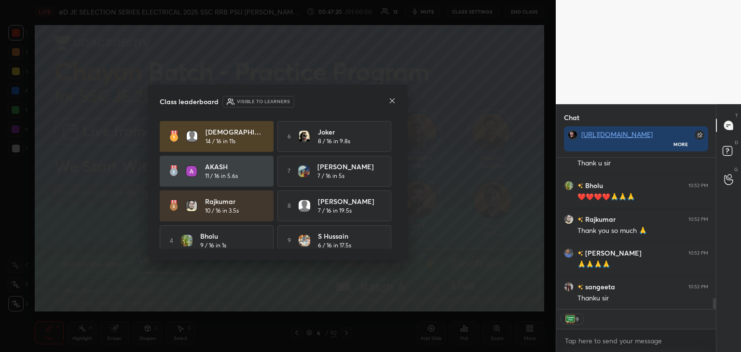
drag, startPoint x: 395, startPoint y: 187, endPoint x: 396, endPoint y: 210, distance: 23.1
click at [397, 215] on div "Class leaderboard Visible to learners [PERSON_NAME] 14 / 16 in 11s 6 Joker 8 / …" at bounding box center [277, 172] width 259 height 176
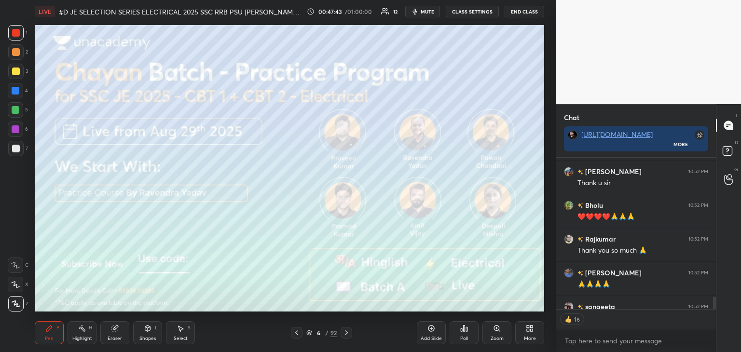
click at [423, 14] on span "mute" at bounding box center [426, 11] width 13 height 7
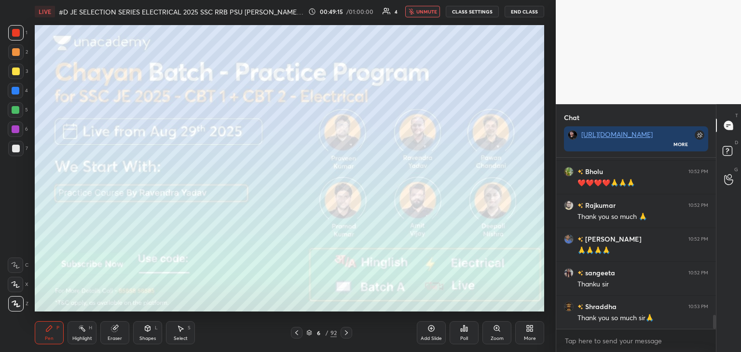
click at [15, 307] on icon at bounding box center [16, 303] width 9 height 7
click at [13, 33] on div at bounding box center [16, 33] width 8 height 8
click at [529, 16] on button "End Class" at bounding box center [524, 12] width 40 height 12
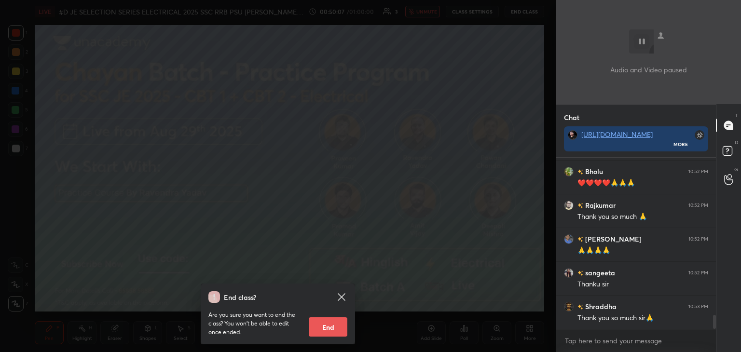
click at [320, 331] on button "End" at bounding box center [328, 326] width 39 height 19
type textarea "x"
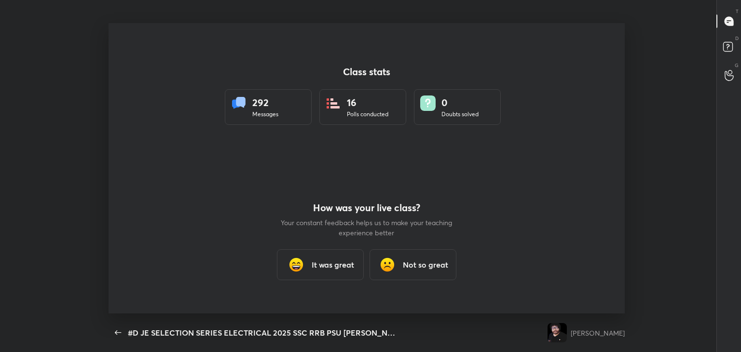
scroll to position [47923, 47481]
click at [322, 262] on h3 "It was great" at bounding box center [332, 265] width 42 height 12
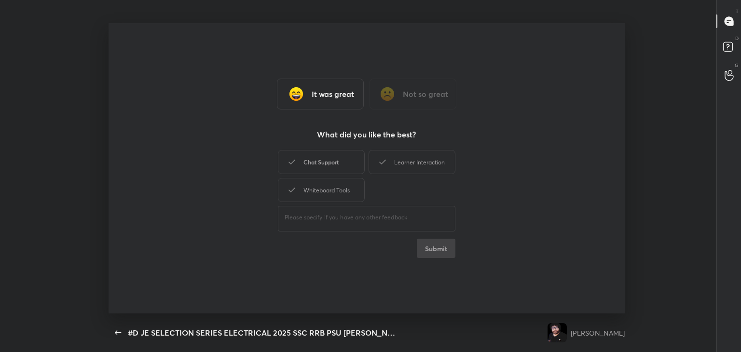
drag, startPoint x: 321, startPoint y: 164, endPoint x: 321, endPoint y: 172, distance: 7.2
click at [321, 167] on div "Chat Support" at bounding box center [321, 162] width 87 height 24
click at [326, 187] on div "Whiteboard Tools" at bounding box center [321, 190] width 87 height 24
click at [388, 169] on div "Learner Interaction" at bounding box center [411, 162] width 87 height 24
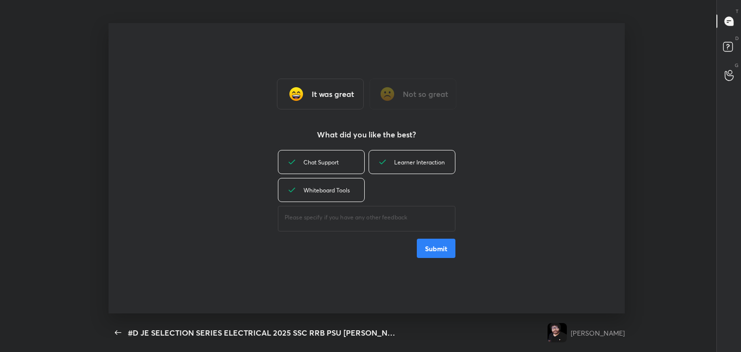
click at [433, 249] on button "Submit" at bounding box center [436, 248] width 39 height 19
